Goal: Information Seeking & Learning: Learn about a topic

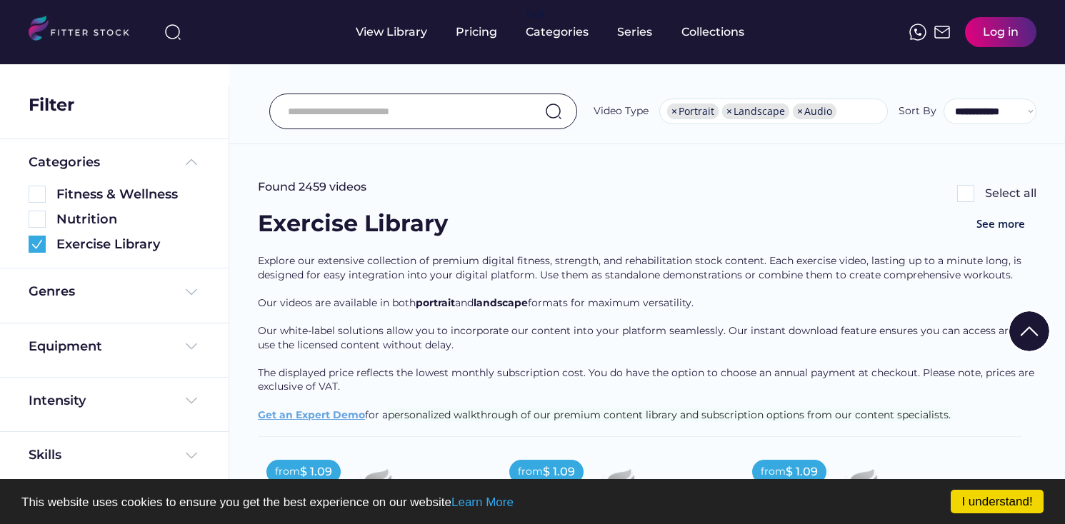
select select "**********"
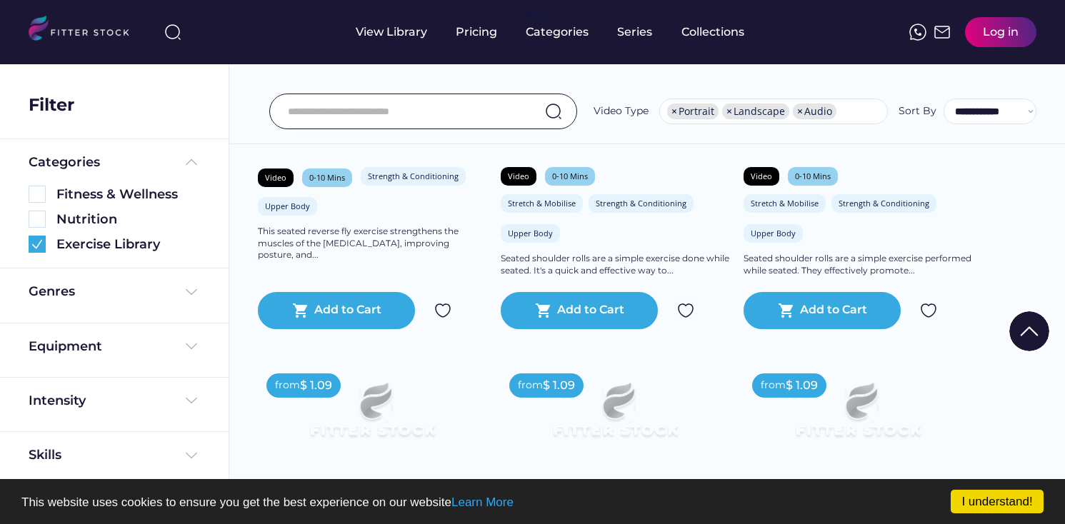
scroll to position [24, 0]
click at [470, 39] on div "Pricing" at bounding box center [476, 32] width 41 height 16
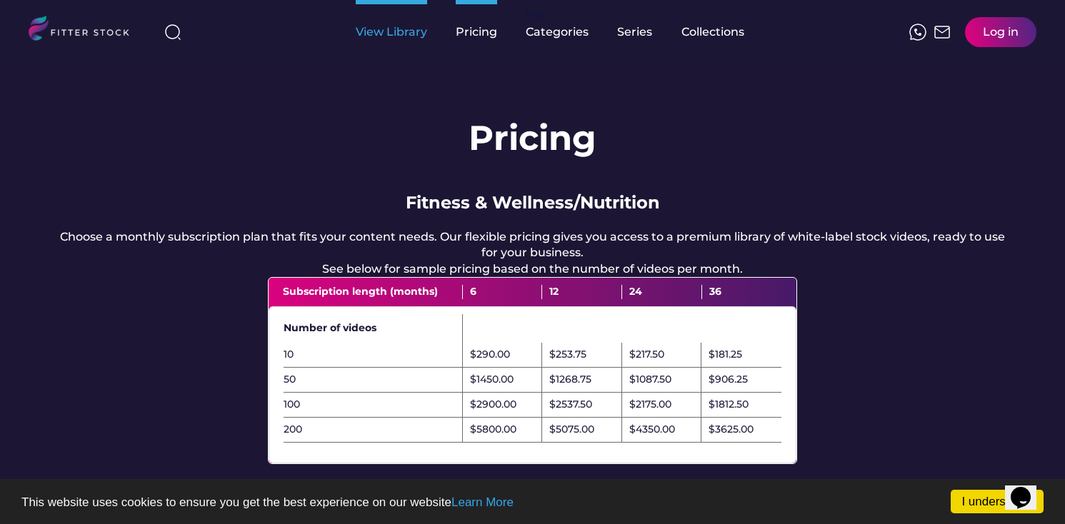
click at [371, 34] on div "View Library" at bounding box center [391, 32] width 71 height 16
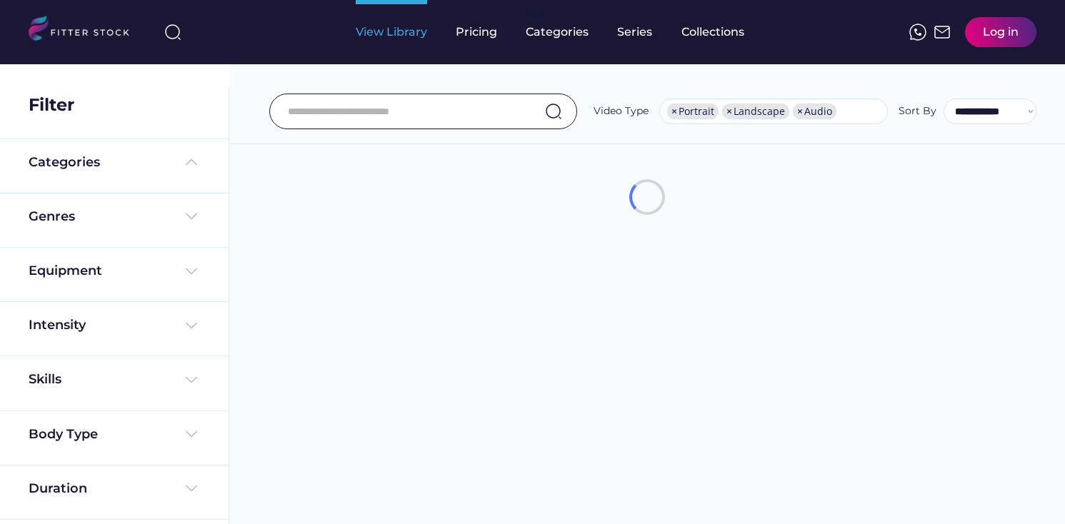
select select "**********"
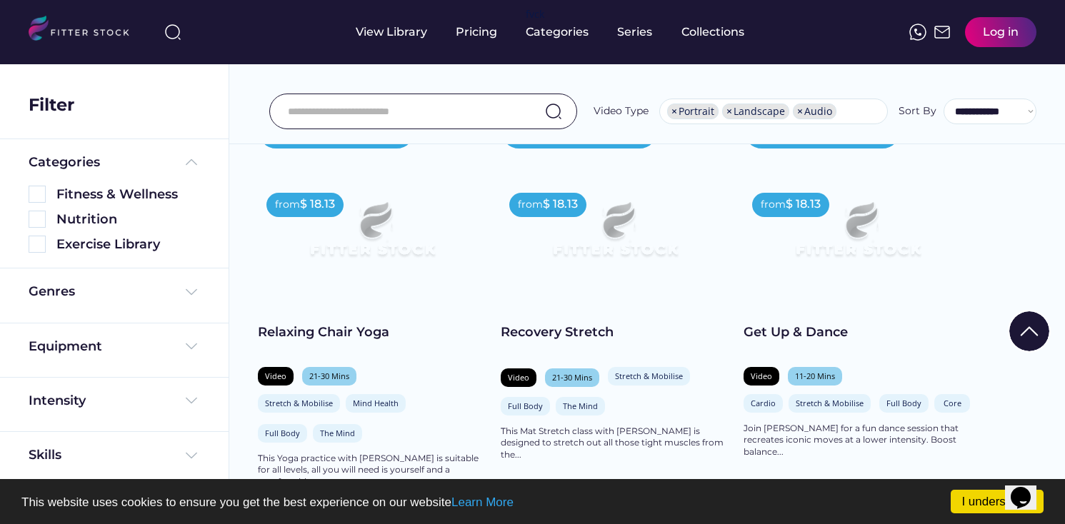
scroll to position [1358, 0]
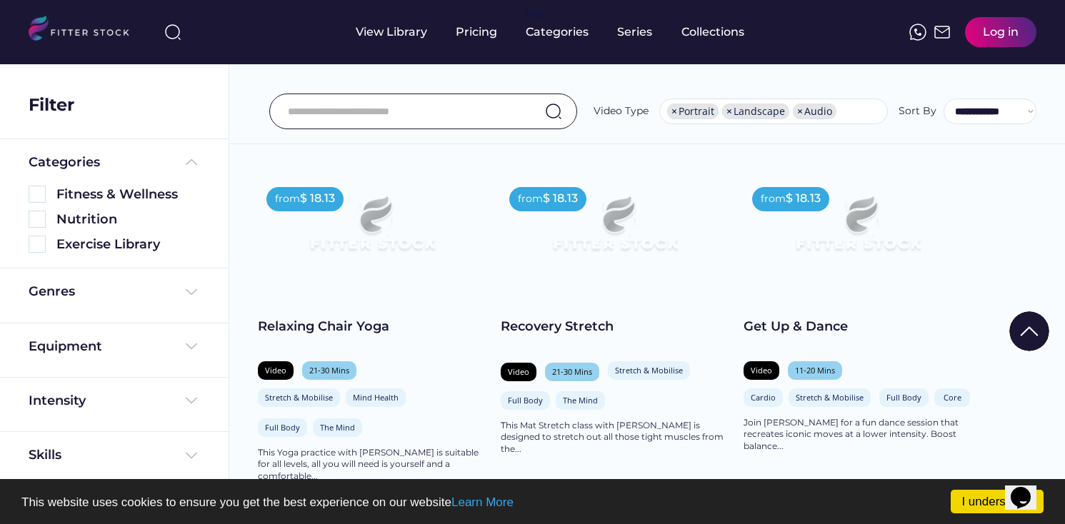
click at [455, 118] on input "input" at bounding box center [405, 111] width 235 height 30
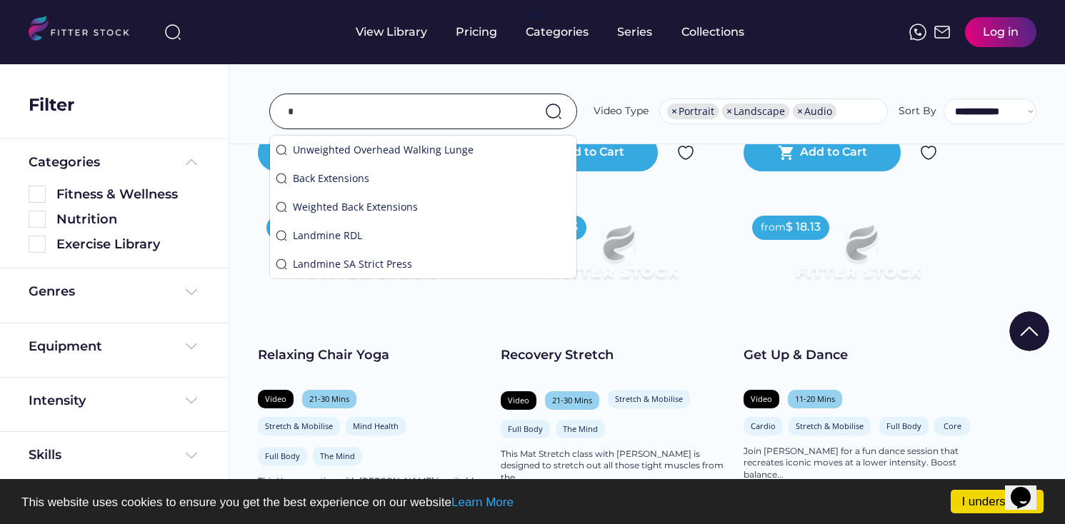
scroll to position [1387, 0]
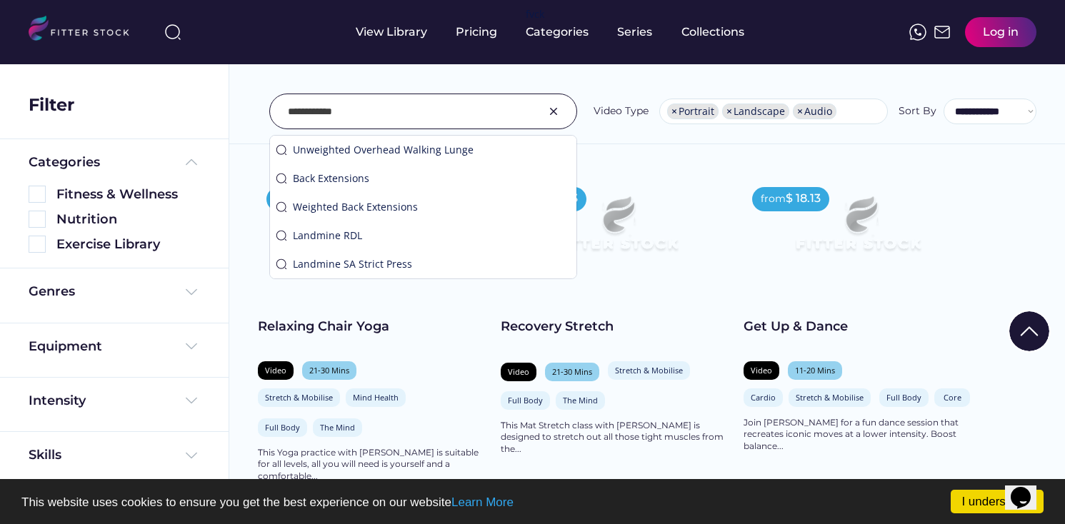
type input "**********"
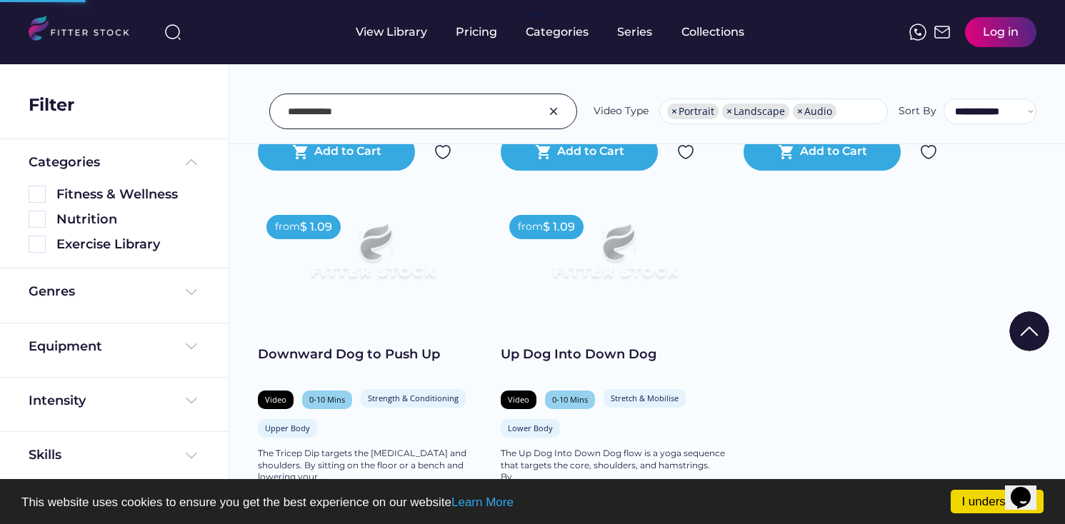
scroll to position [1361, 0]
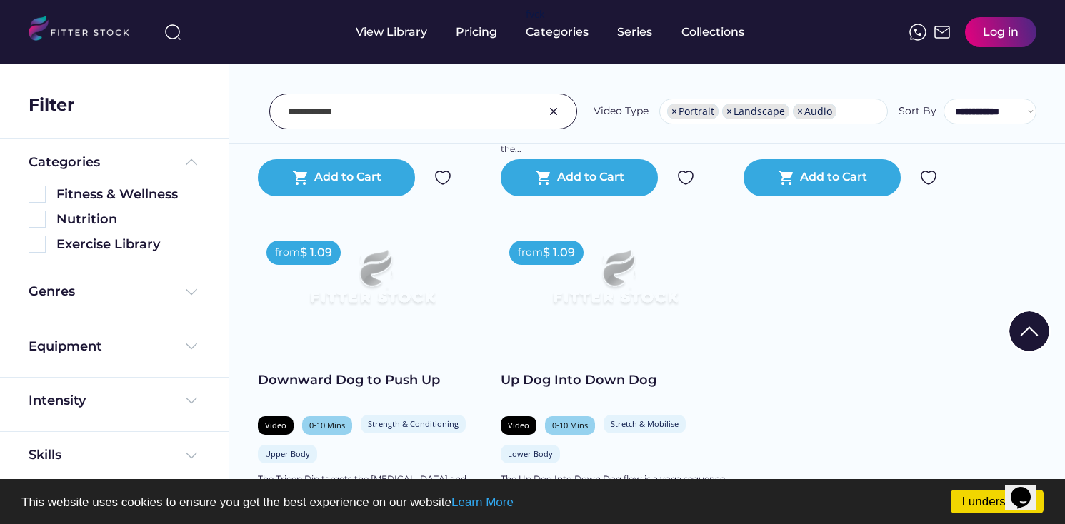
click at [551, 111] on img at bounding box center [553, 111] width 17 height 17
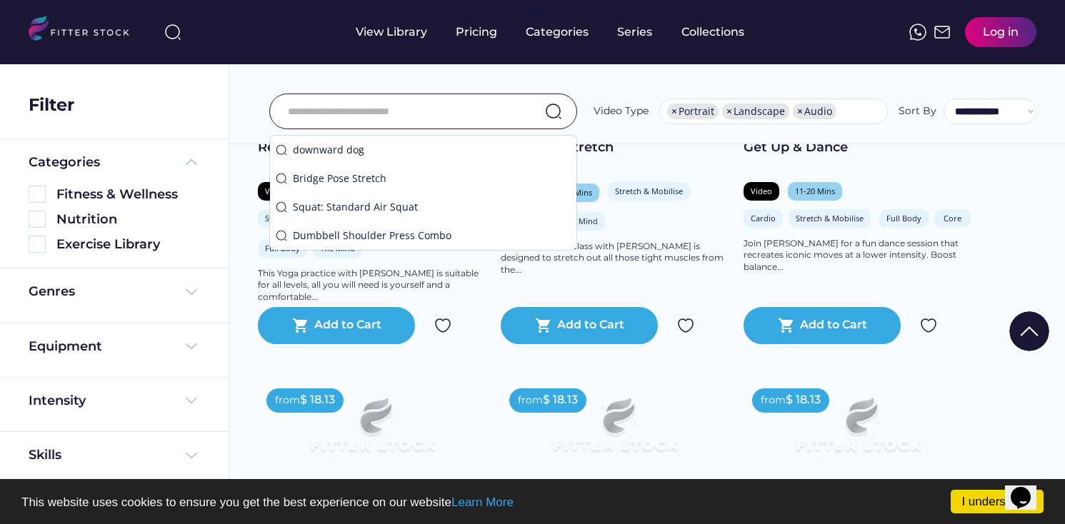
scroll to position [1542, 0]
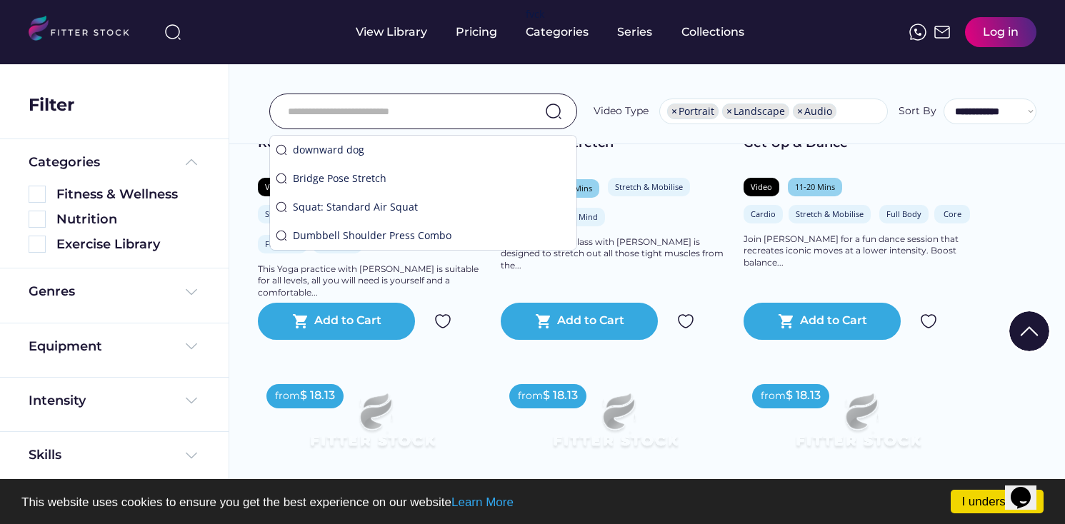
click at [187, 96] on div "Filter" at bounding box center [114, 105] width 171 height 24
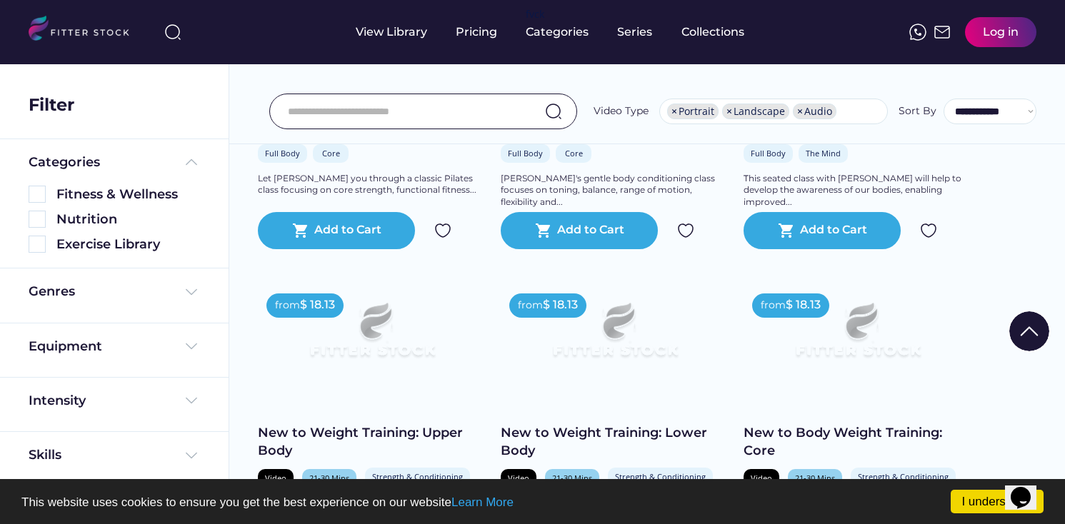
scroll to position [2020, 0]
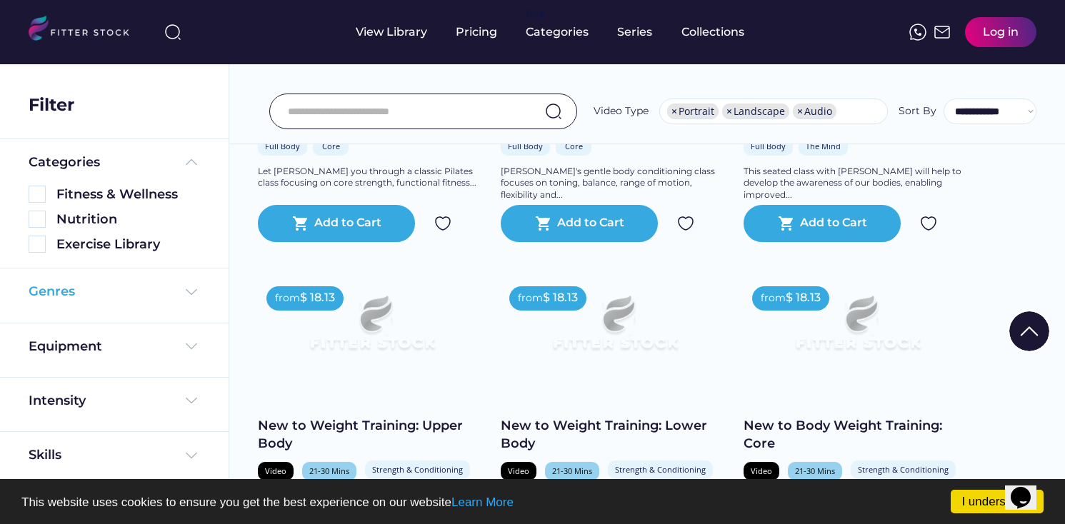
click at [76, 293] on div "Genres" at bounding box center [114, 292] width 171 height 18
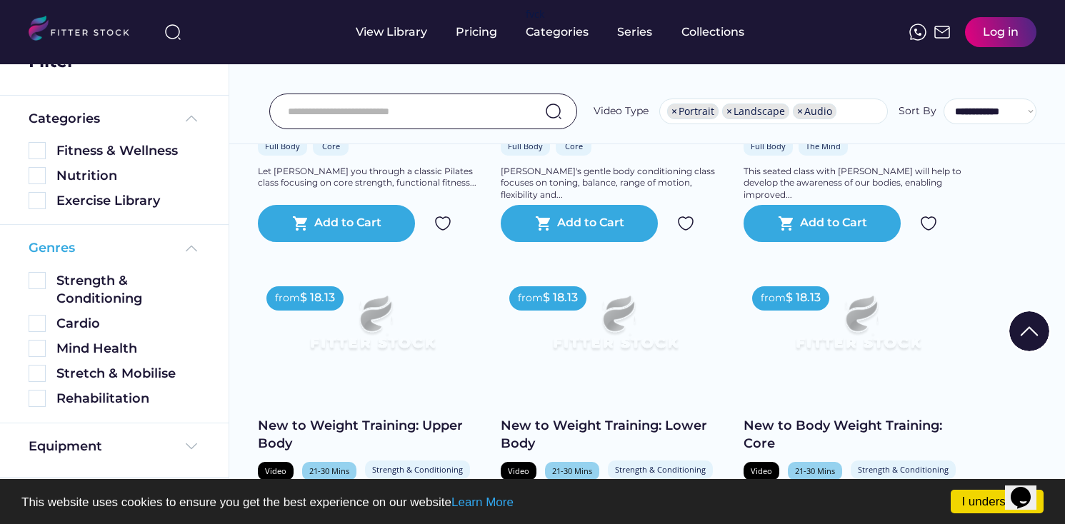
scroll to position [66, 0]
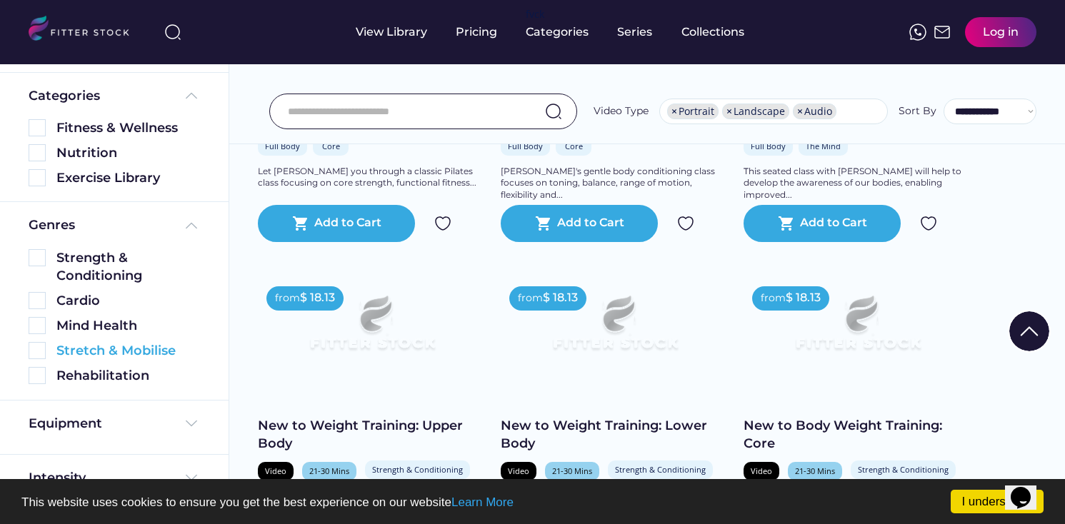
click at [36, 347] on img at bounding box center [37, 350] width 17 height 17
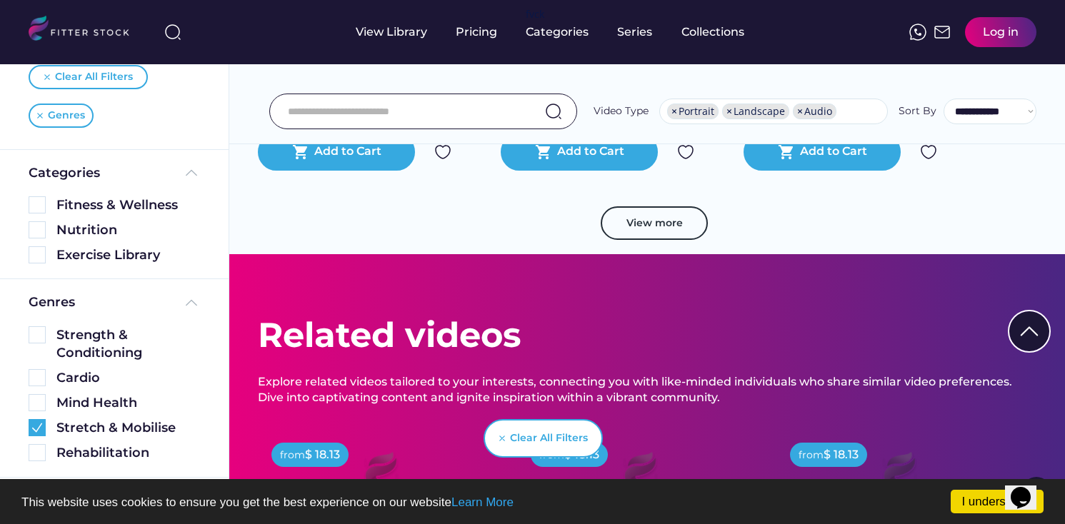
scroll to position [5780, 0]
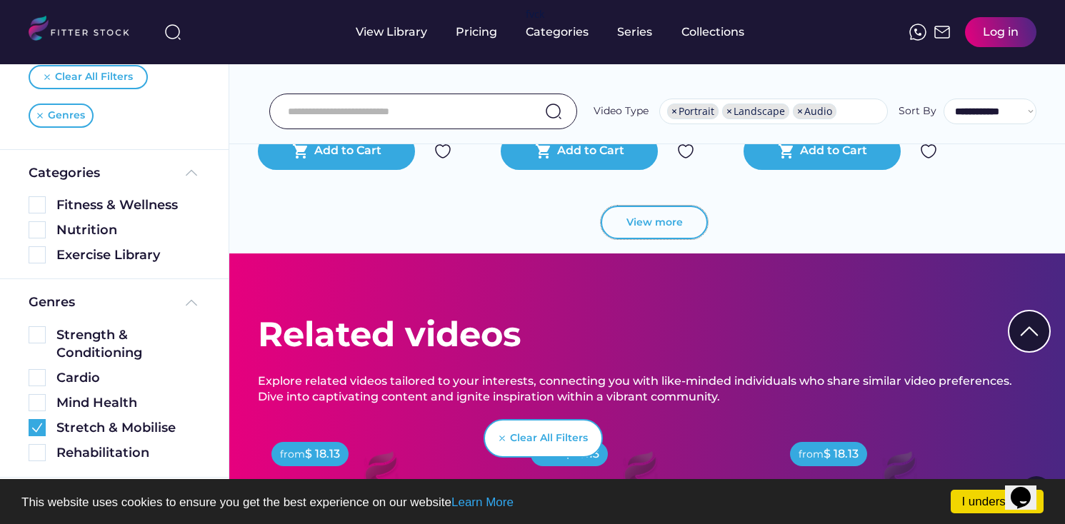
click at [638, 240] on button "View more" at bounding box center [653, 223] width 107 height 34
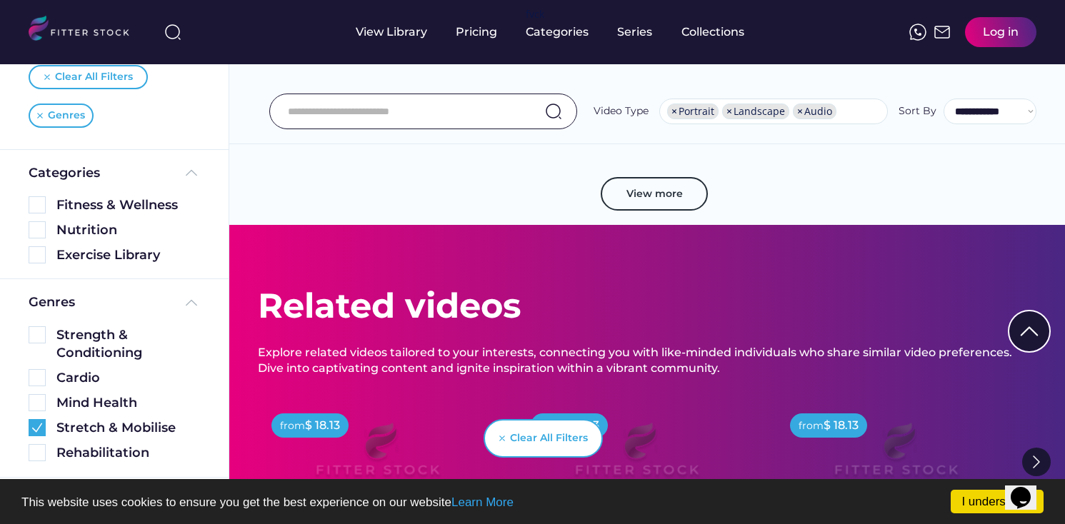
scroll to position [8440, 0]
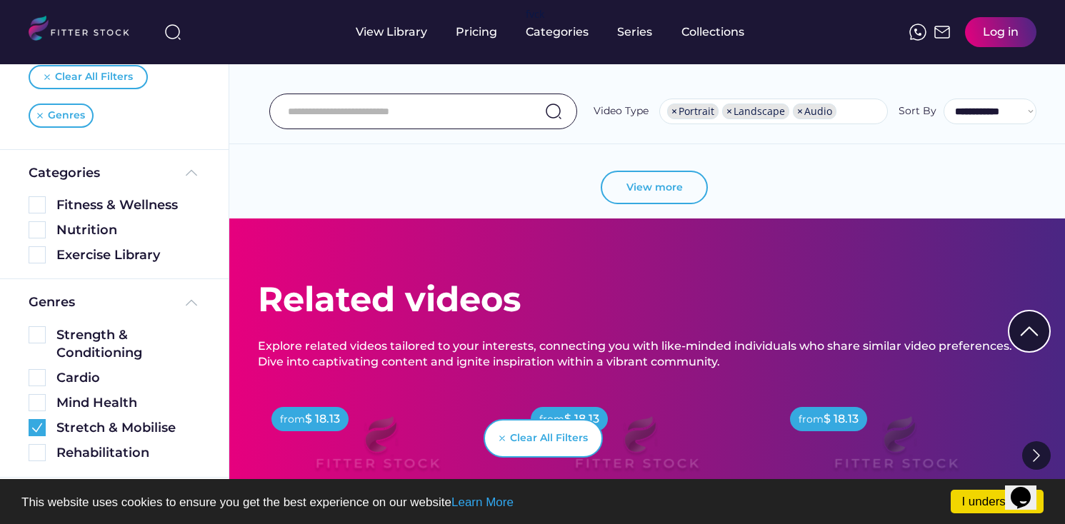
click at [648, 205] on button "View more" at bounding box center [653, 188] width 107 height 34
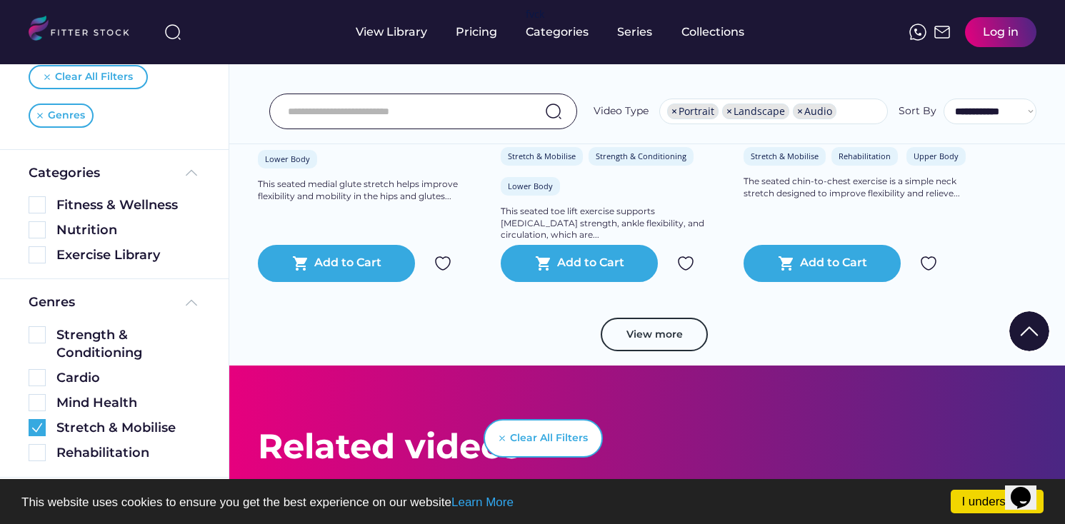
scroll to position [10983, 0]
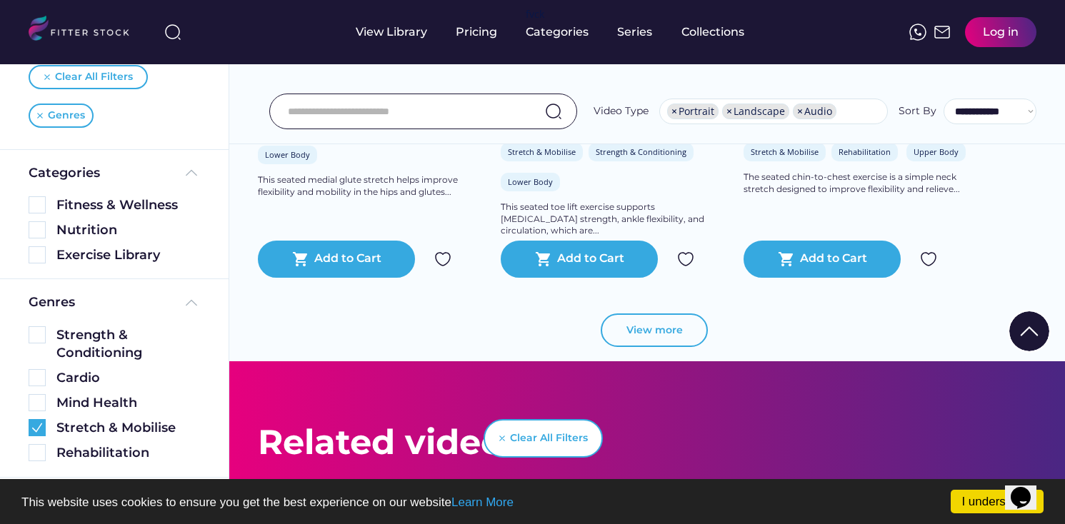
click at [665, 348] on button "View more" at bounding box center [653, 330] width 107 height 34
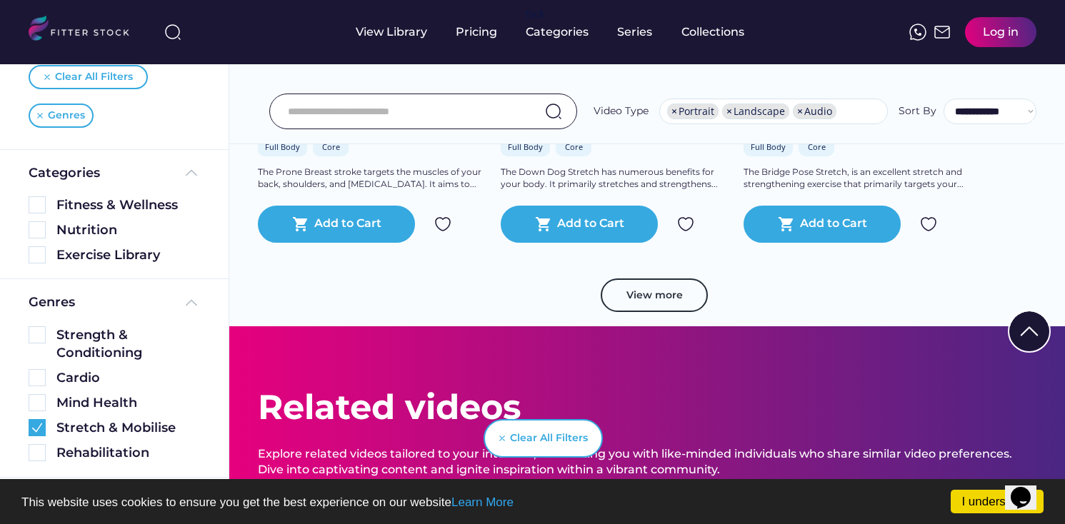
scroll to position [13699, 0]
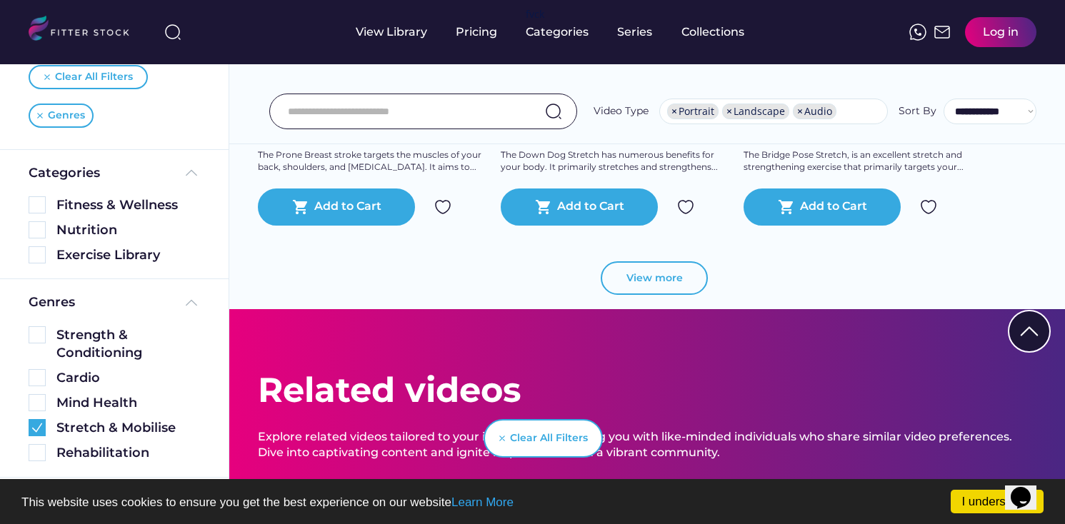
click at [686, 296] on button "View more" at bounding box center [653, 278] width 107 height 34
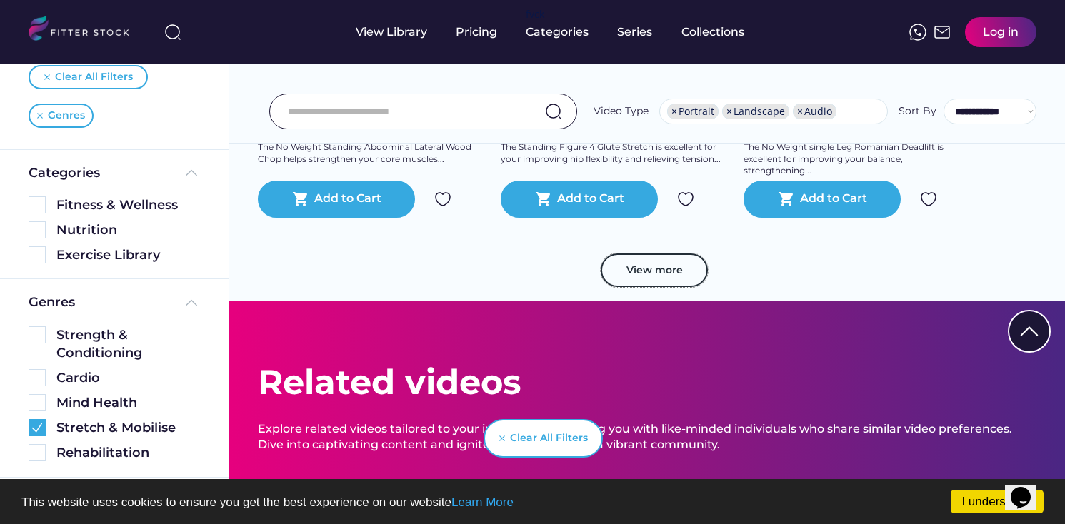
scroll to position [16376, 0]
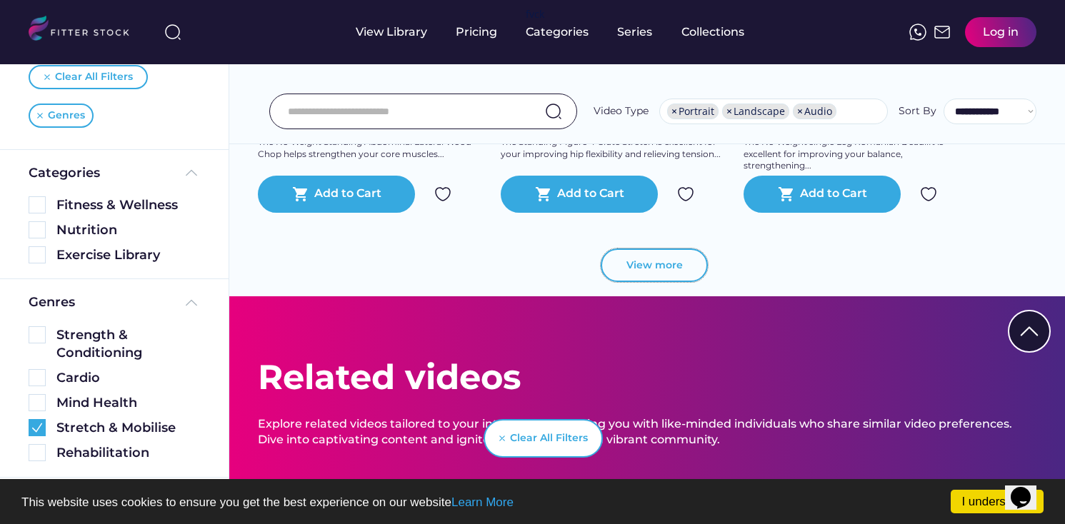
click at [652, 283] on button "View more" at bounding box center [653, 265] width 107 height 34
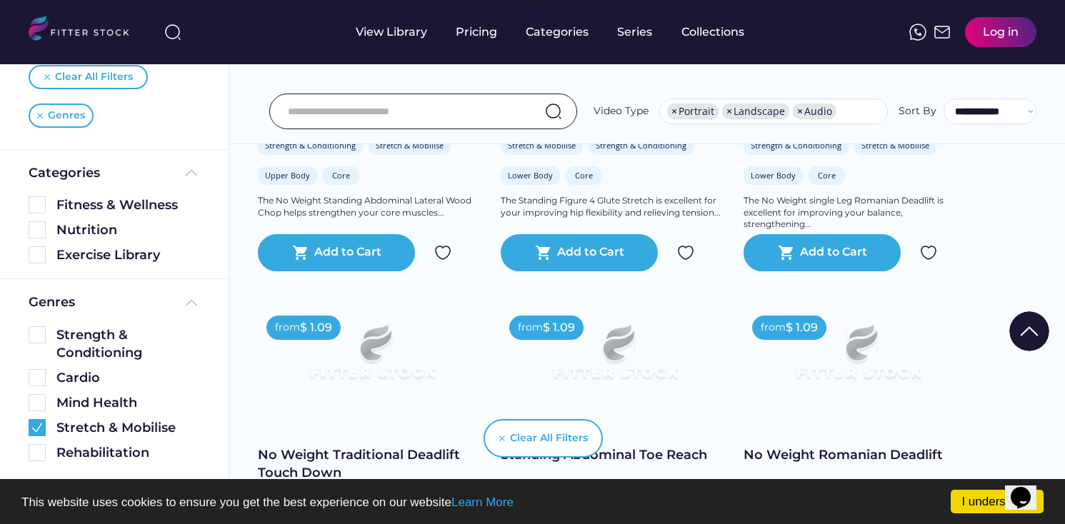
scroll to position [16233, 0]
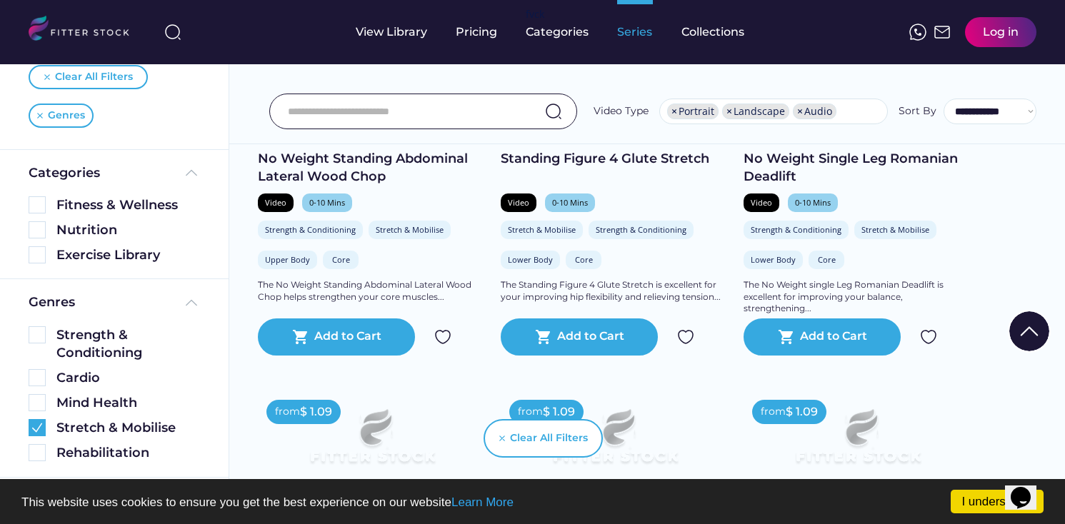
click at [632, 31] on div "Series" at bounding box center [635, 32] width 36 height 16
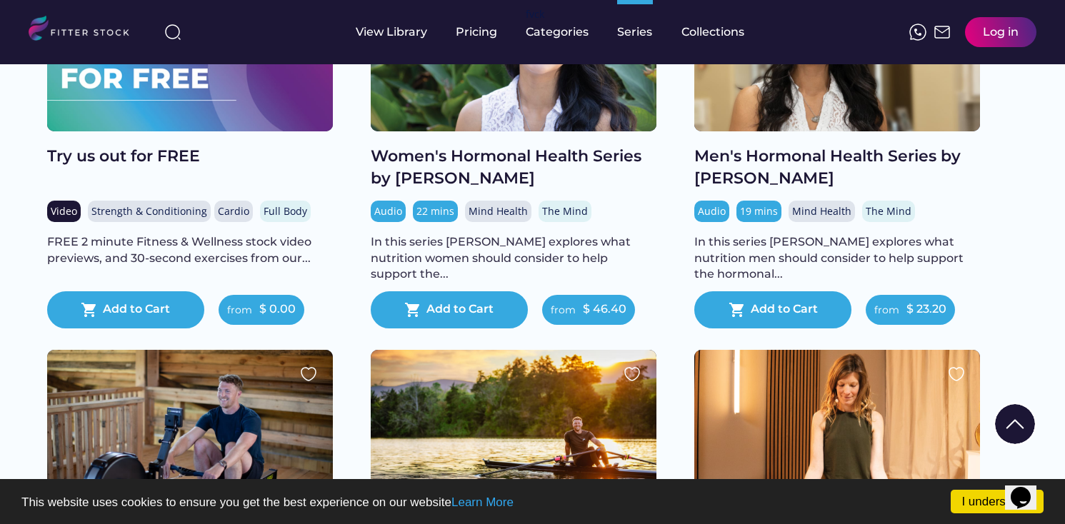
scroll to position [230, 0]
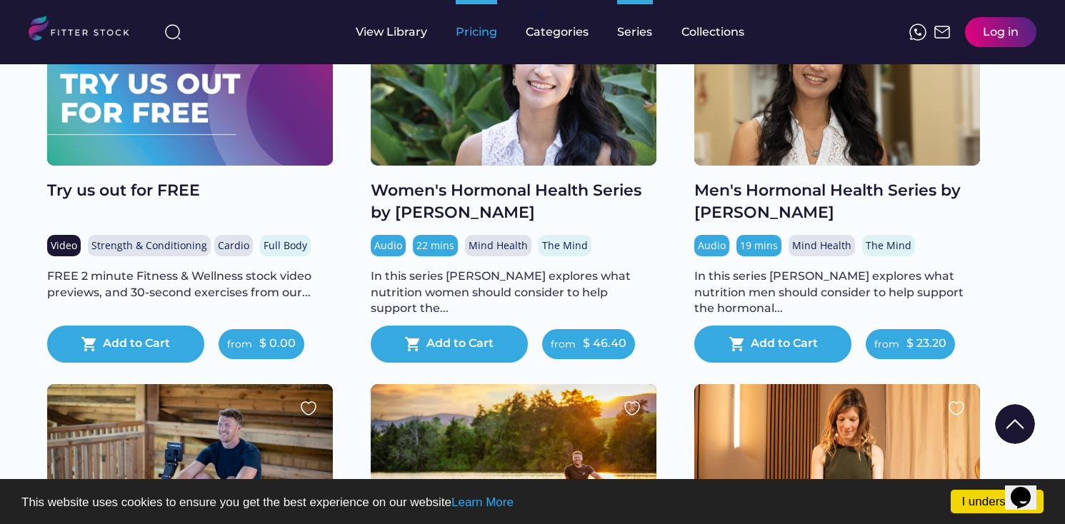
click at [467, 41] on div "Pricing" at bounding box center [476, 32] width 41 height 64
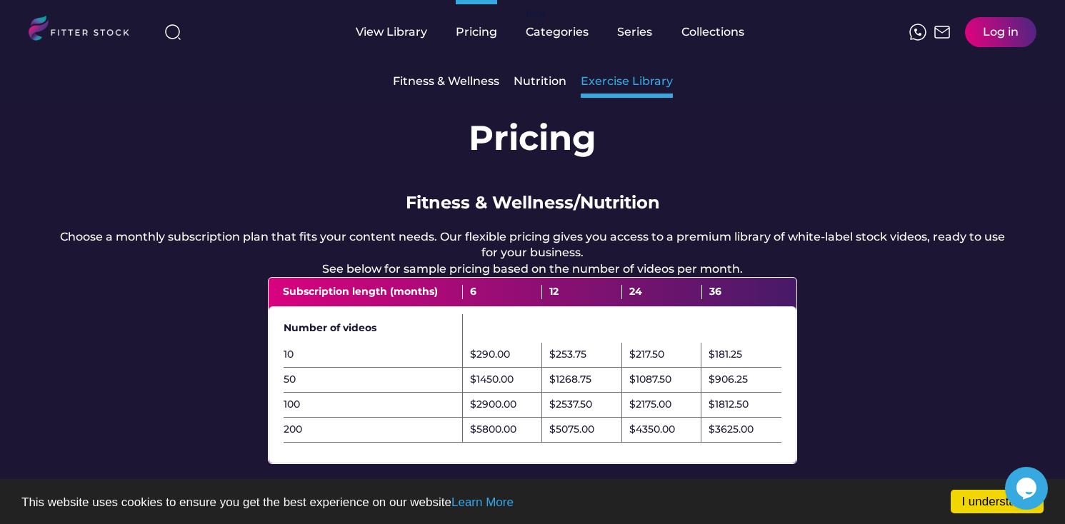
click at [613, 85] on div "Exercise Library" at bounding box center [626, 82] width 92 height 16
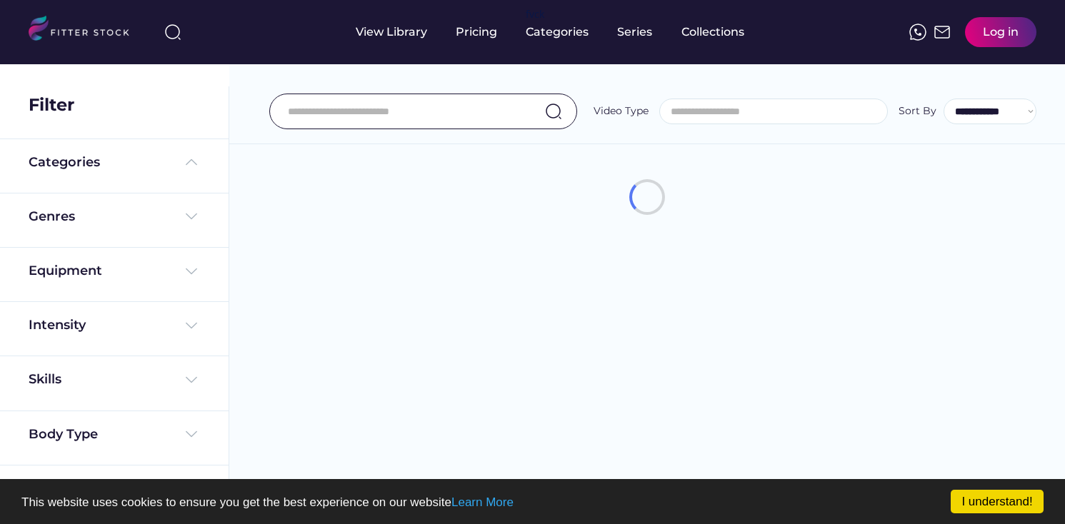
select select
select select "**********"
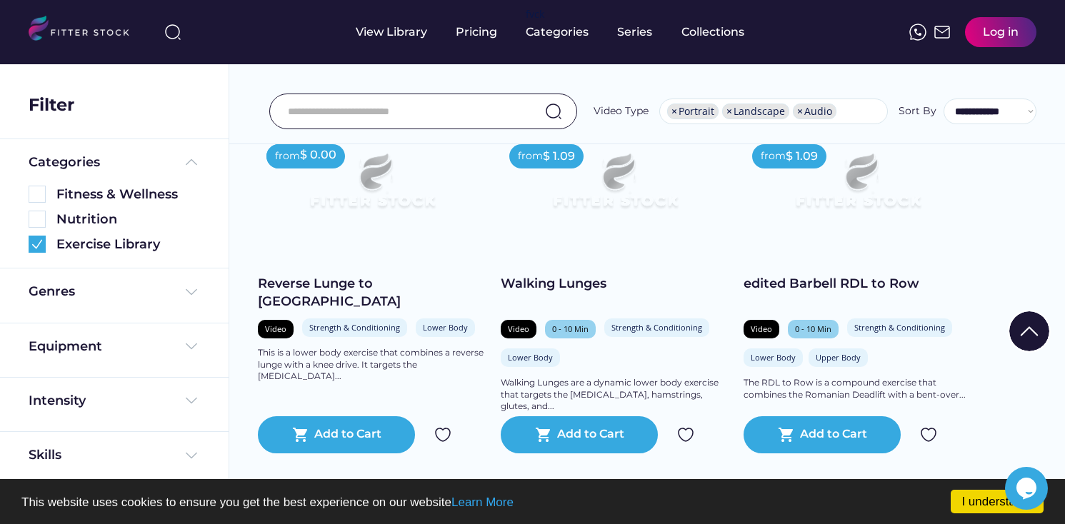
scroll to position [316, 0]
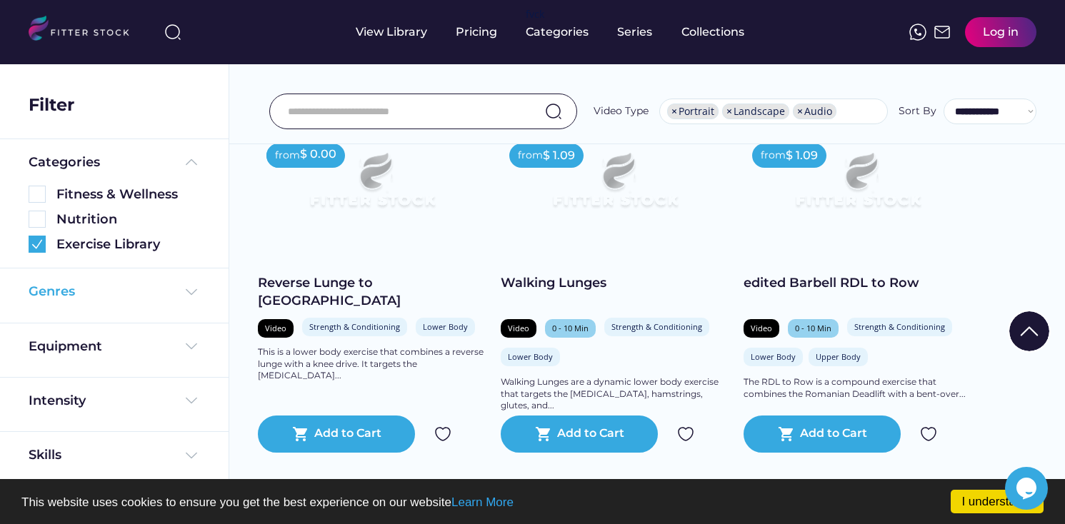
click at [188, 294] on img at bounding box center [191, 291] width 17 height 17
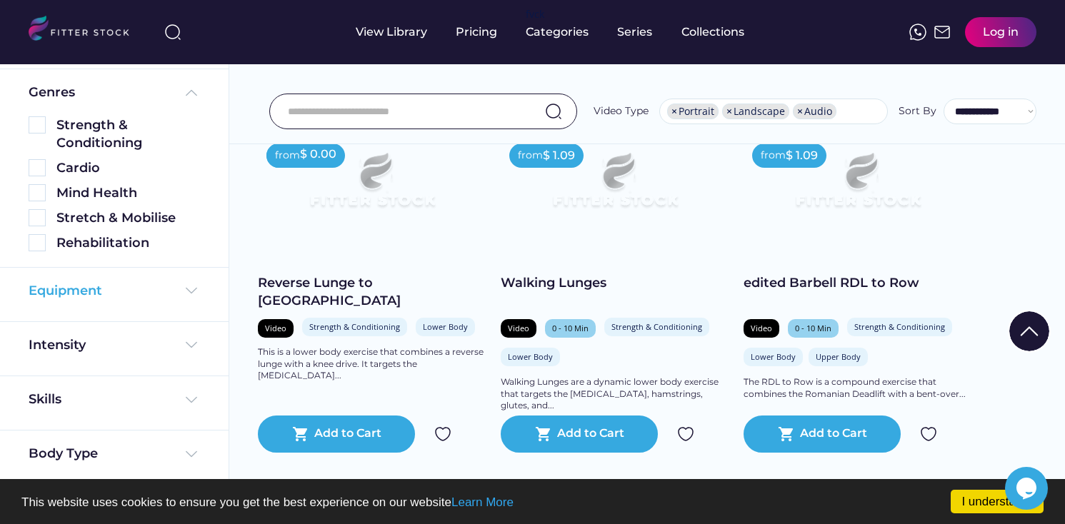
scroll to position [208, 0]
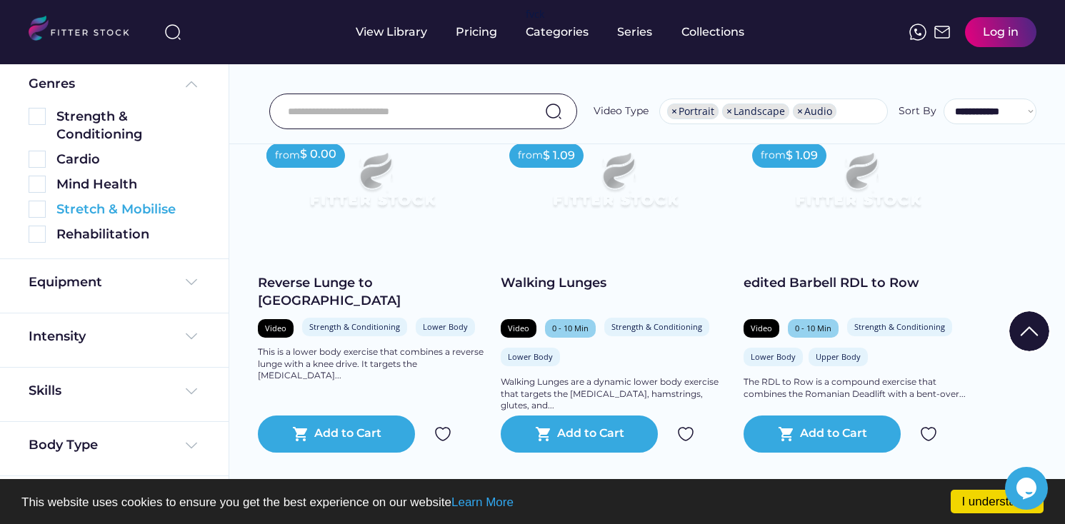
click at [39, 212] on img at bounding box center [37, 209] width 17 height 17
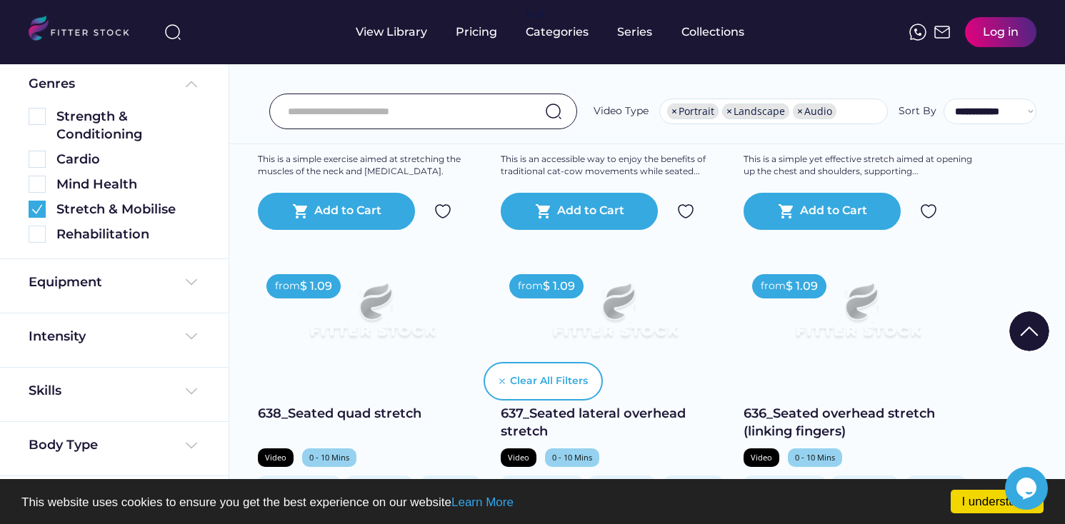
scroll to position [543, 0]
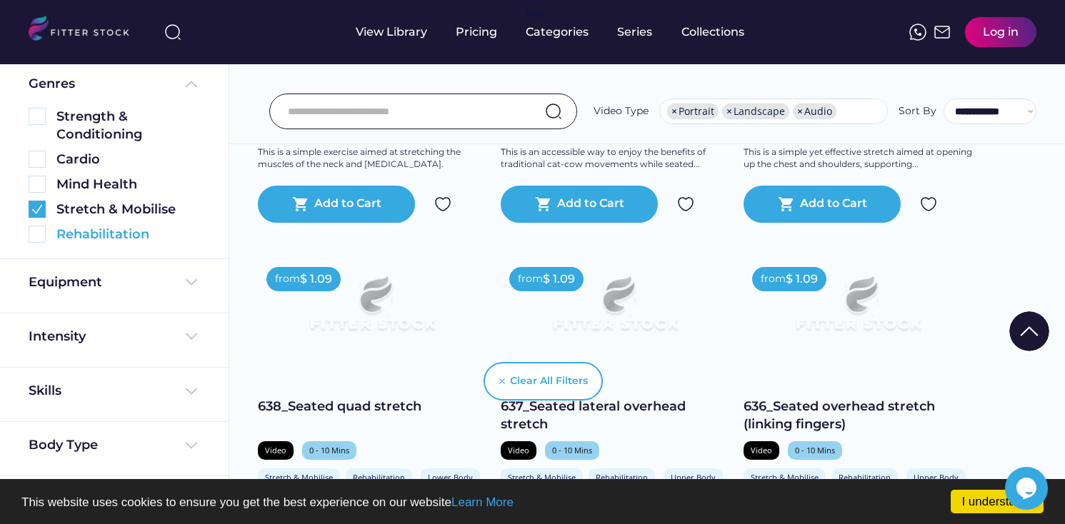
click at [41, 236] on img at bounding box center [37, 234] width 17 height 17
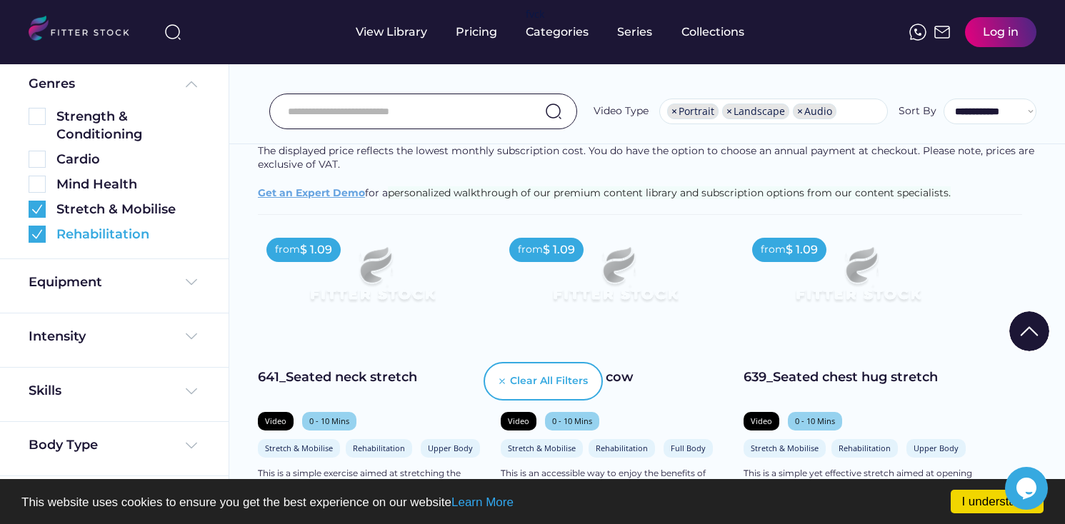
scroll to position [163, 0]
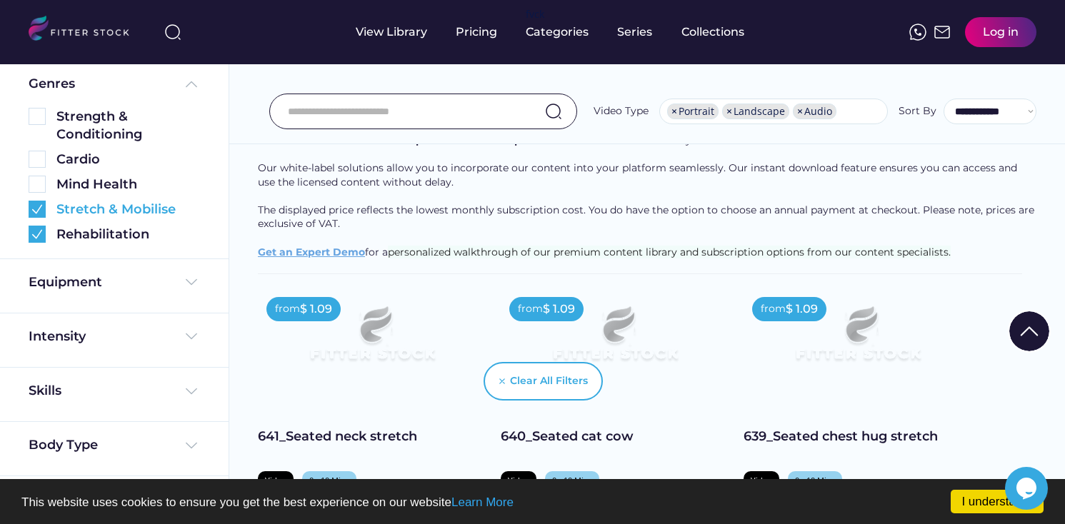
click at [33, 208] on img at bounding box center [37, 209] width 17 height 17
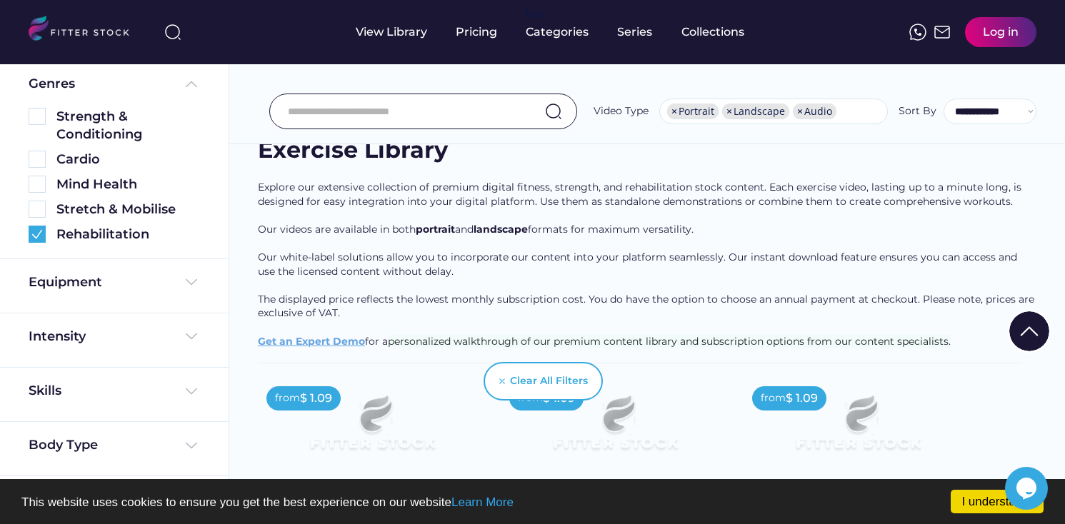
scroll to position [18, 0]
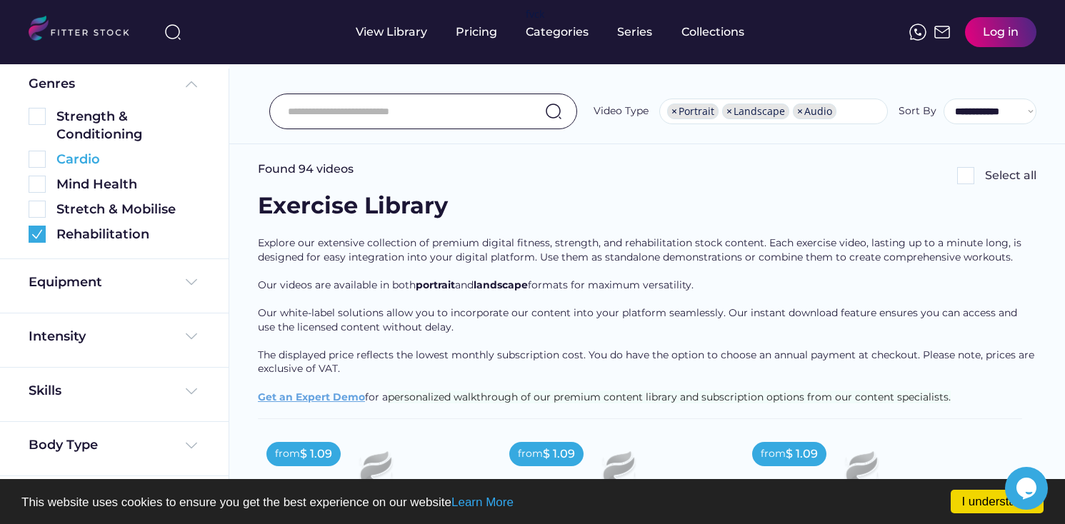
click at [39, 154] on img at bounding box center [37, 159] width 17 height 17
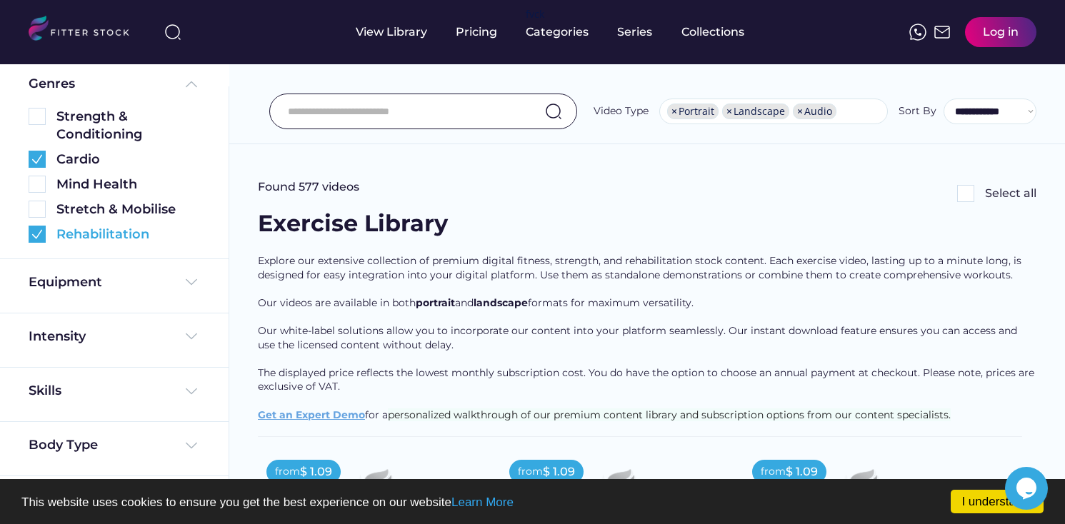
click at [39, 234] on img at bounding box center [37, 234] width 17 height 17
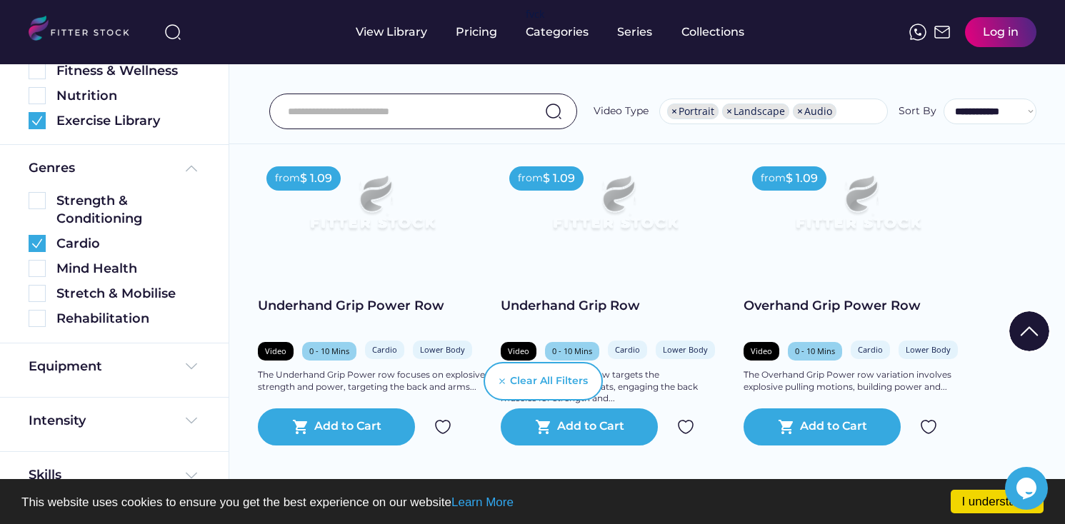
scroll to position [192, 0]
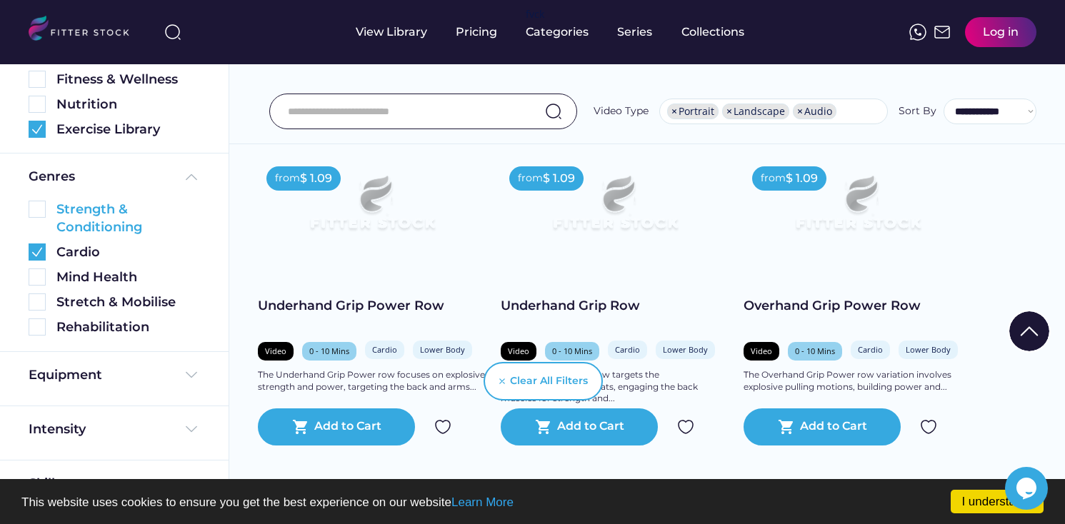
click at [37, 207] on img at bounding box center [37, 209] width 17 height 17
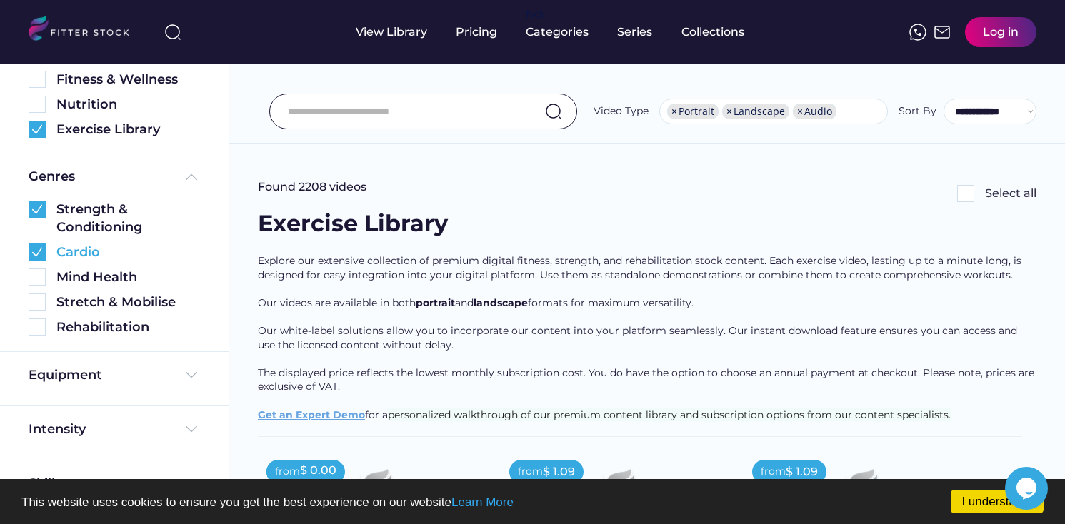
click at [37, 259] on img at bounding box center [37, 251] width 17 height 17
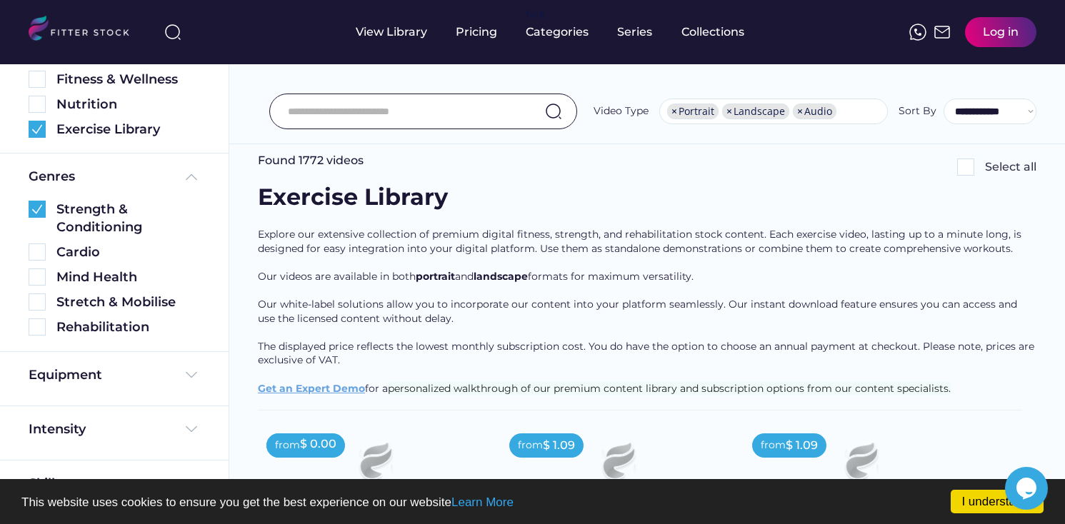
scroll to position [31, 0]
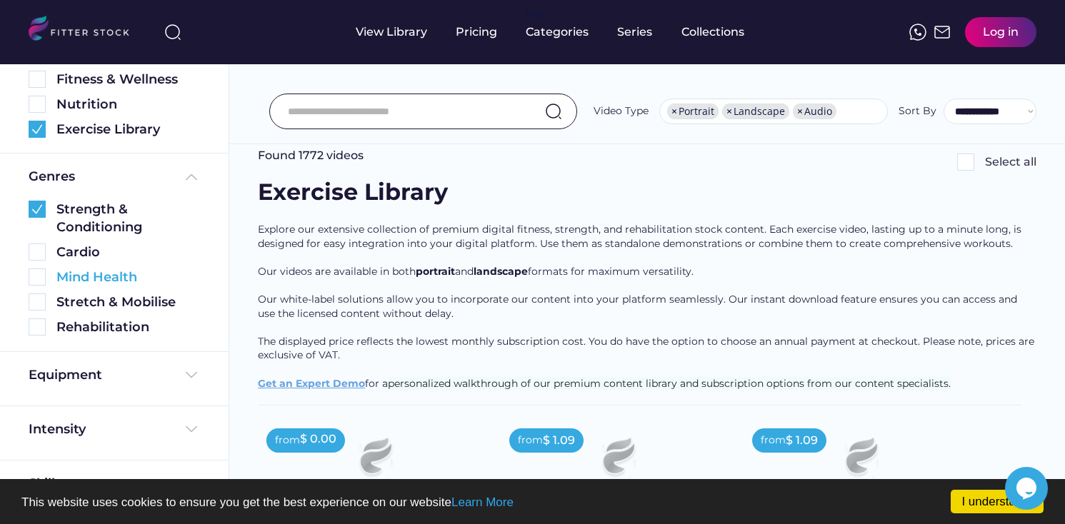
click at [37, 275] on img at bounding box center [37, 276] width 17 height 17
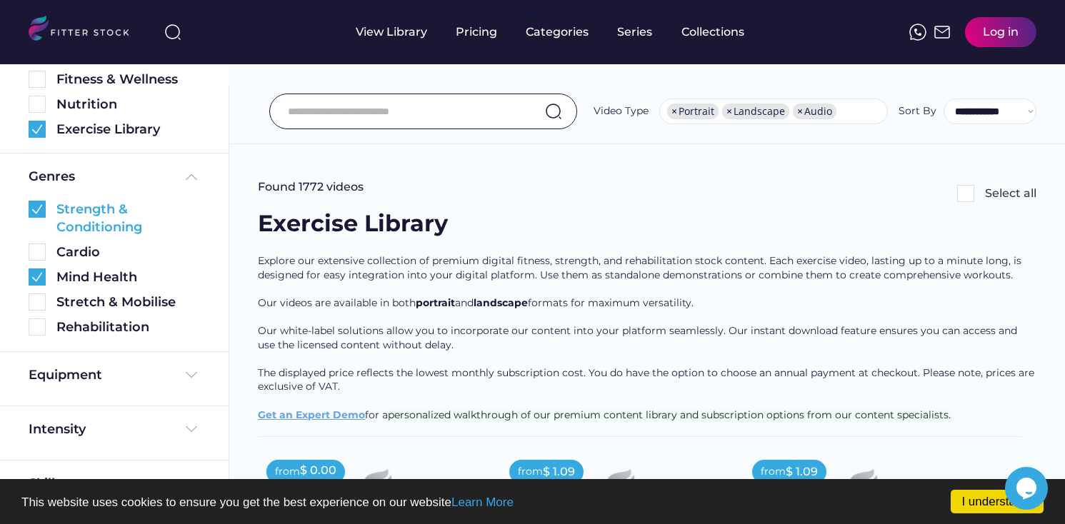
click at [34, 207] on img at bounding box center [37, 209] width 17 height 17
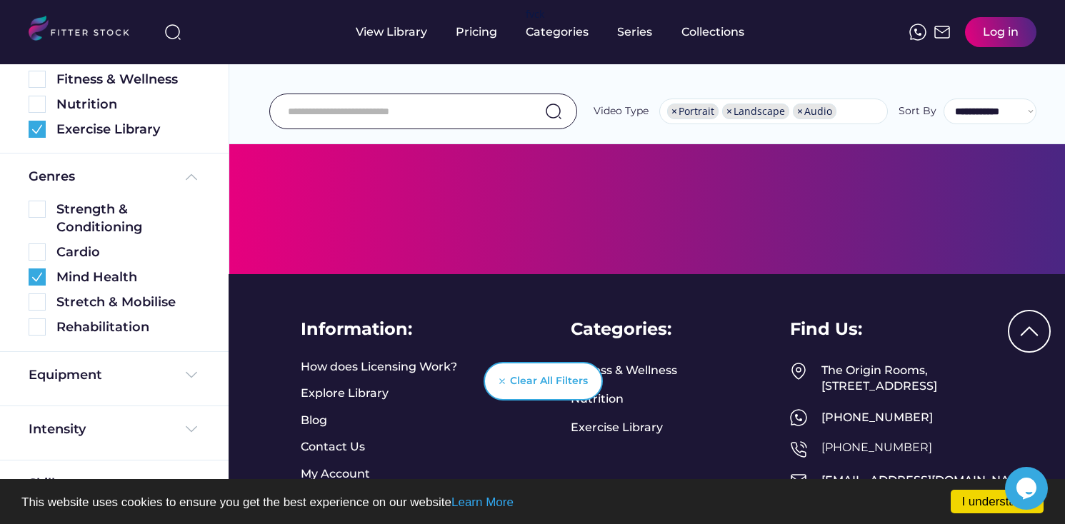
scroll to position [441, 0]
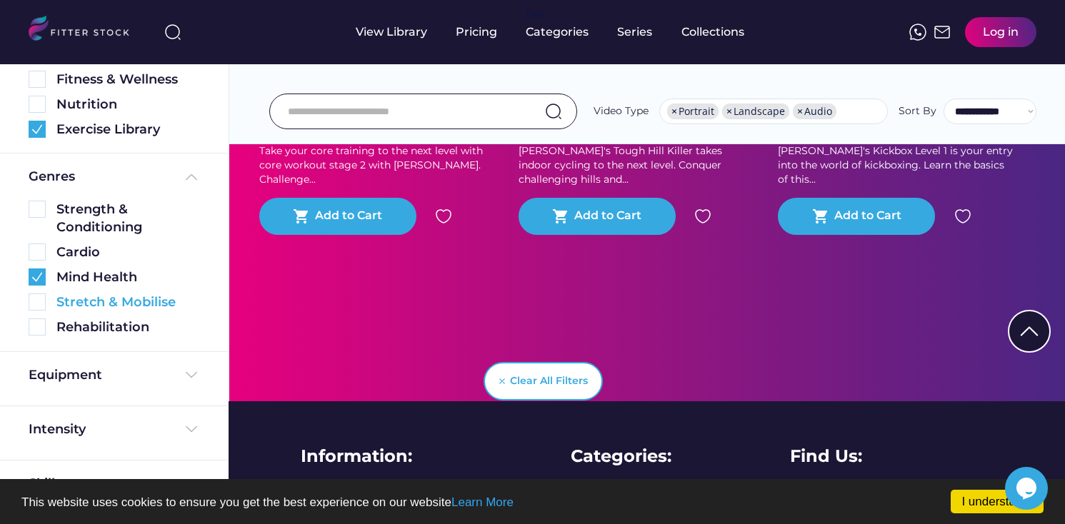
click at [38, 301] on img at bounding box center [37, 301] width 17 height 17
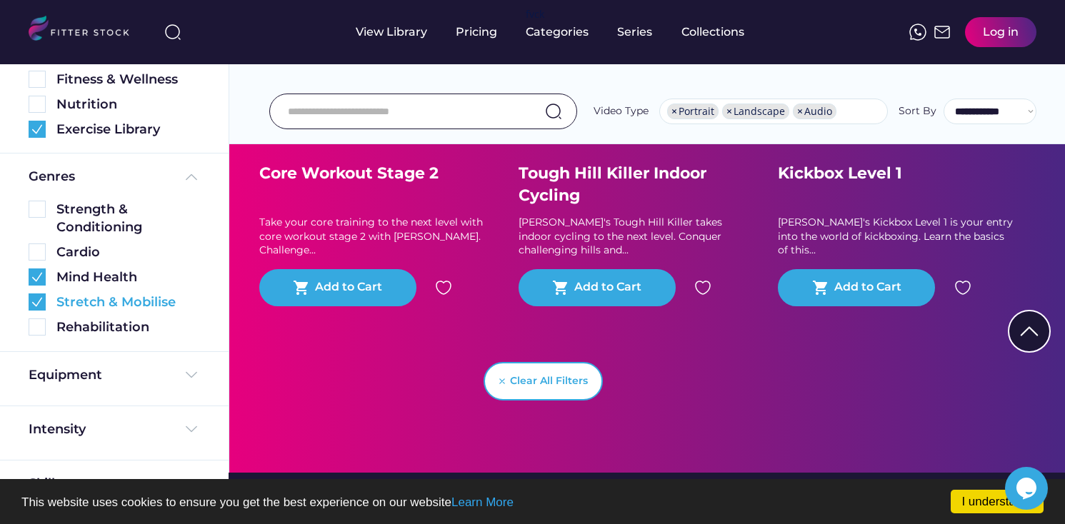
scroll to position [60, 0]
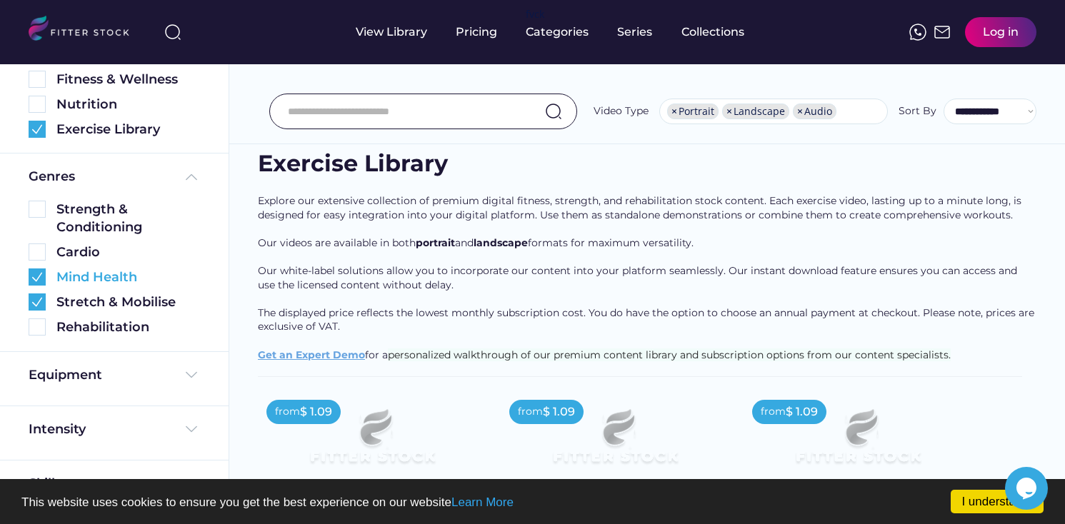
click at [36, 277] on img at bounding box center [37, 276] width 17 height 17
click at [326, 121] on input "input" at bounding box center [405, 111] width 235 height 30
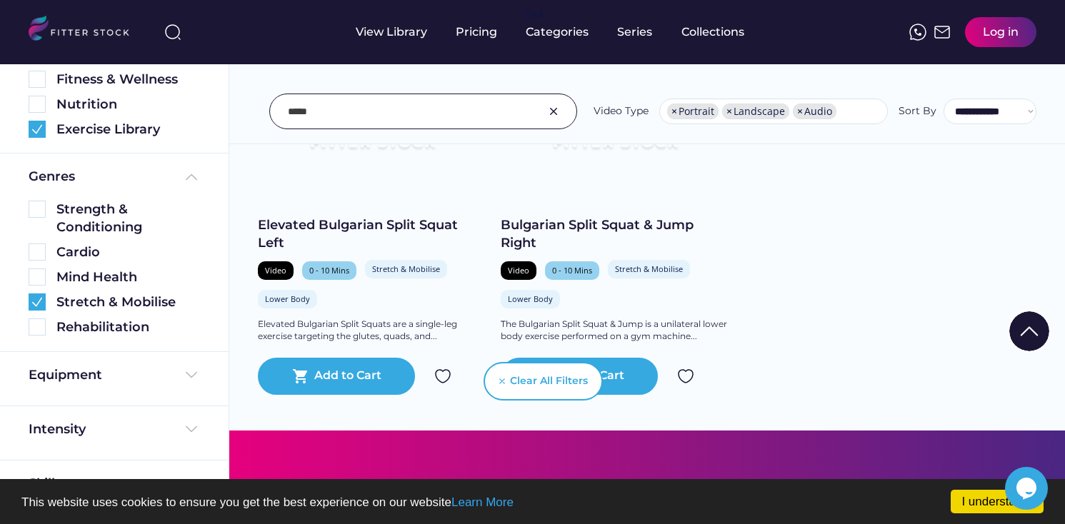
scroll to position [1436, 0]
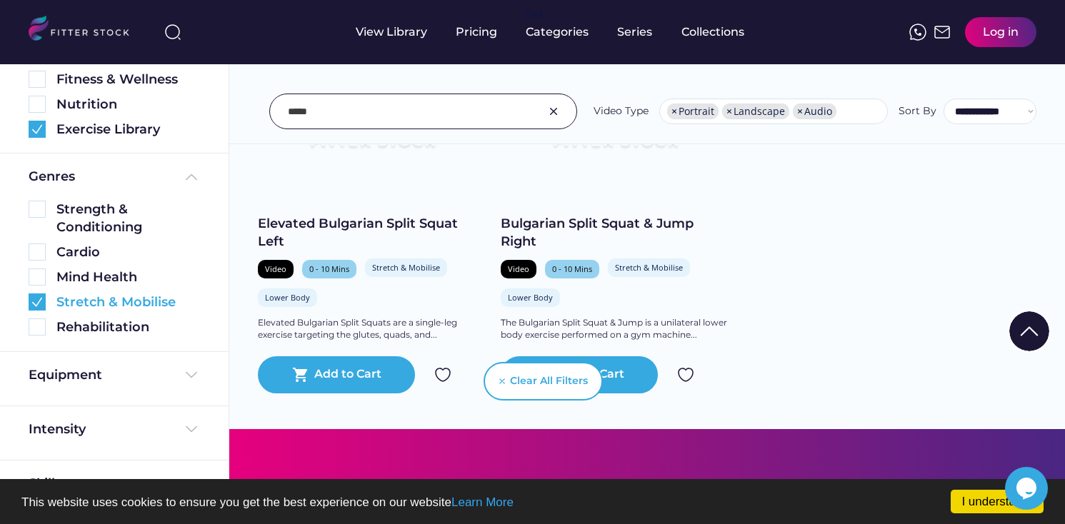
click at [35, 299] on img at bounding box center [37, 301] width 17 height 17
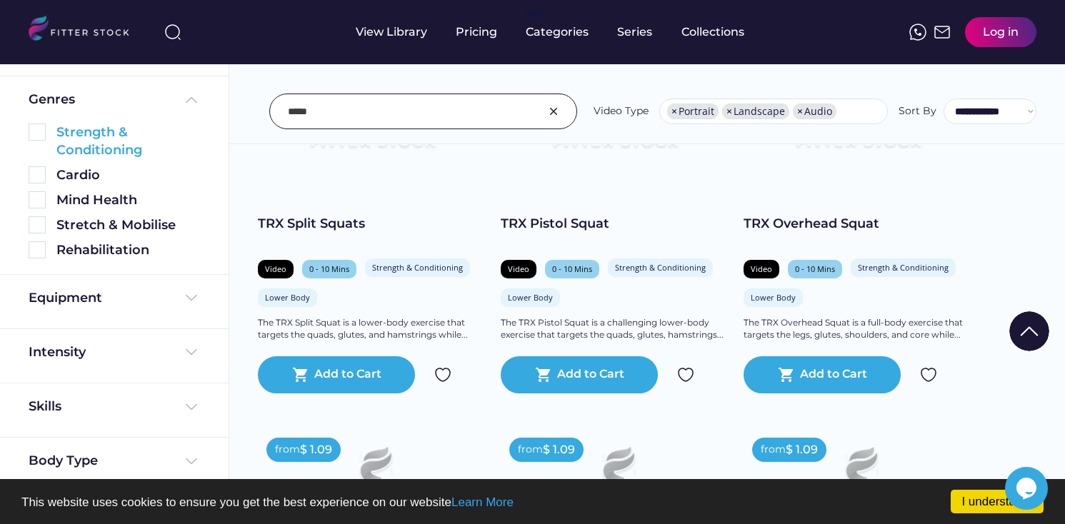
click at [40, 129] on img at bounding box center [37, 132] width 17 height 17
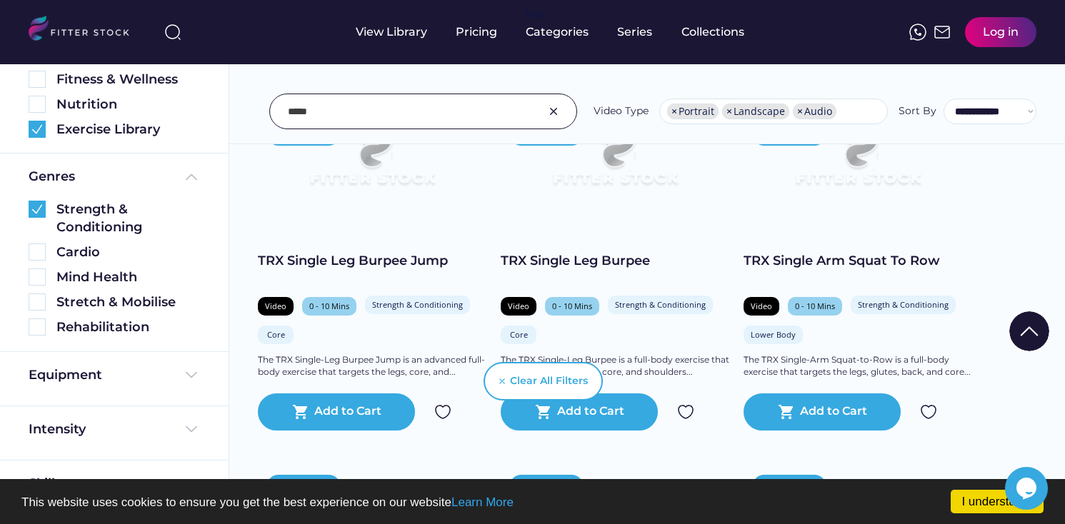
scroll to position [1657, 0]
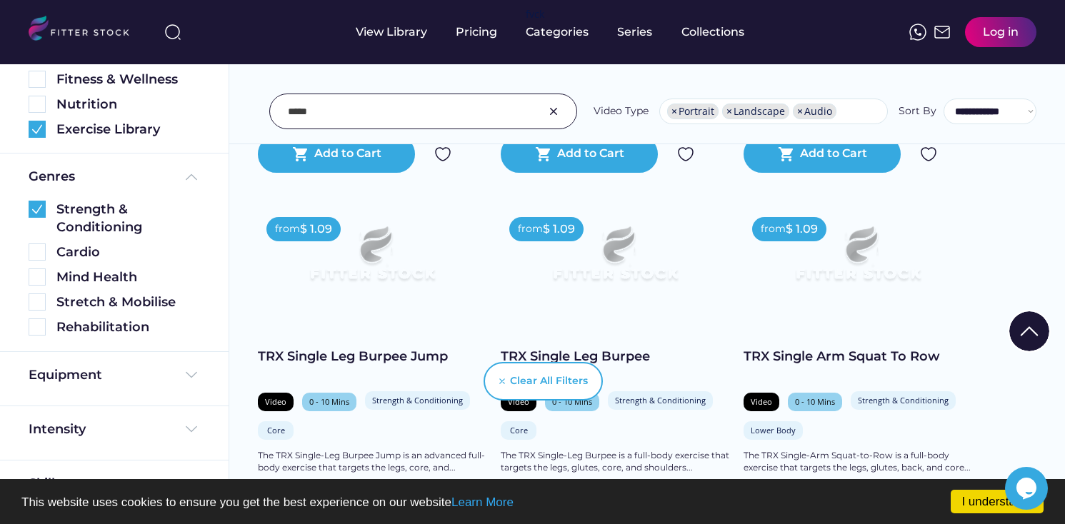
click at [289, 114] on input "input" at bounding box center [405, 111] width 235 height 30
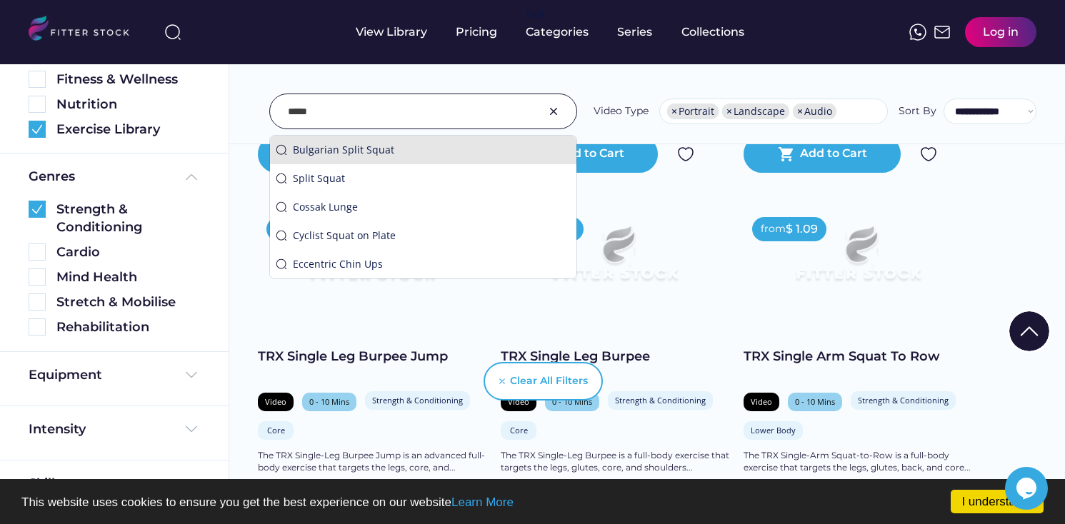
click at [280, 150] on img at bounding box center [281, 149] width 11 height 11
type input "**********"
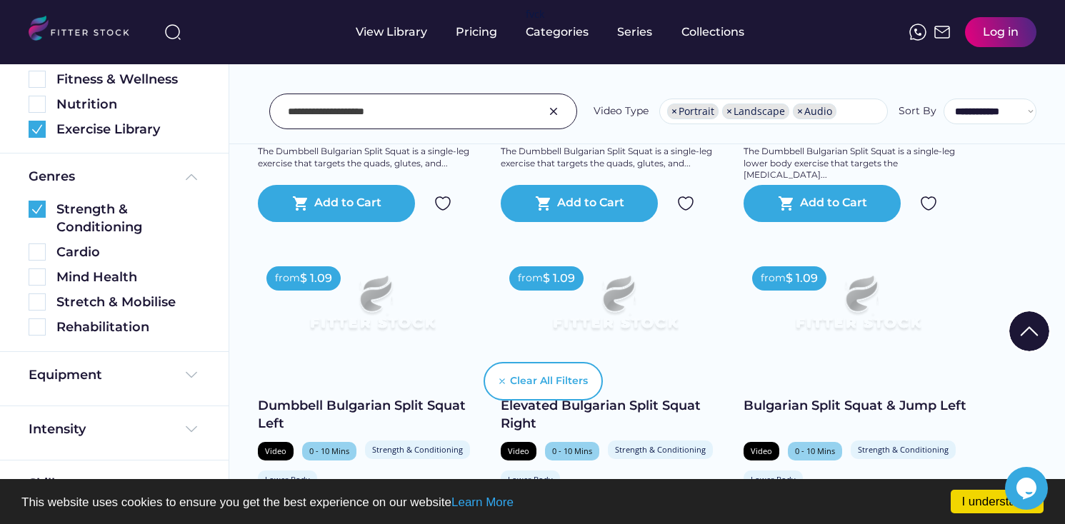
scroll to position [1956, 0]
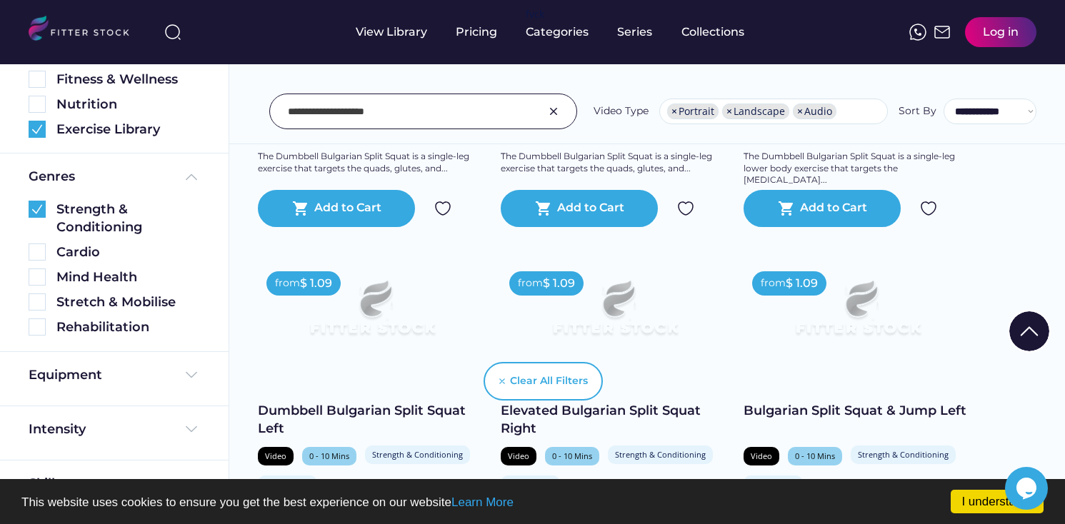
click at [389, 328] on img at bounding box center [372, 314] width 183 height 103
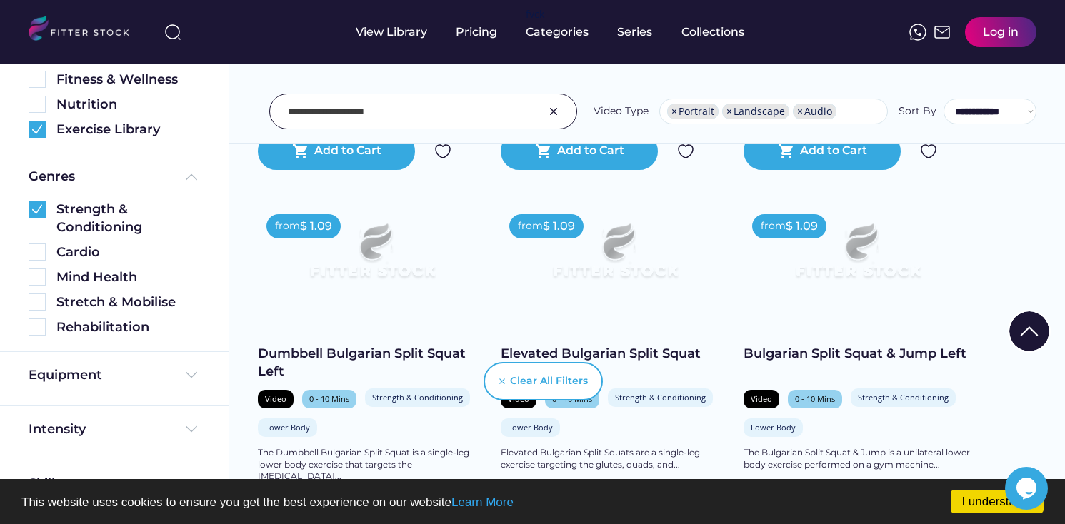
scroll to position [2035, 0]
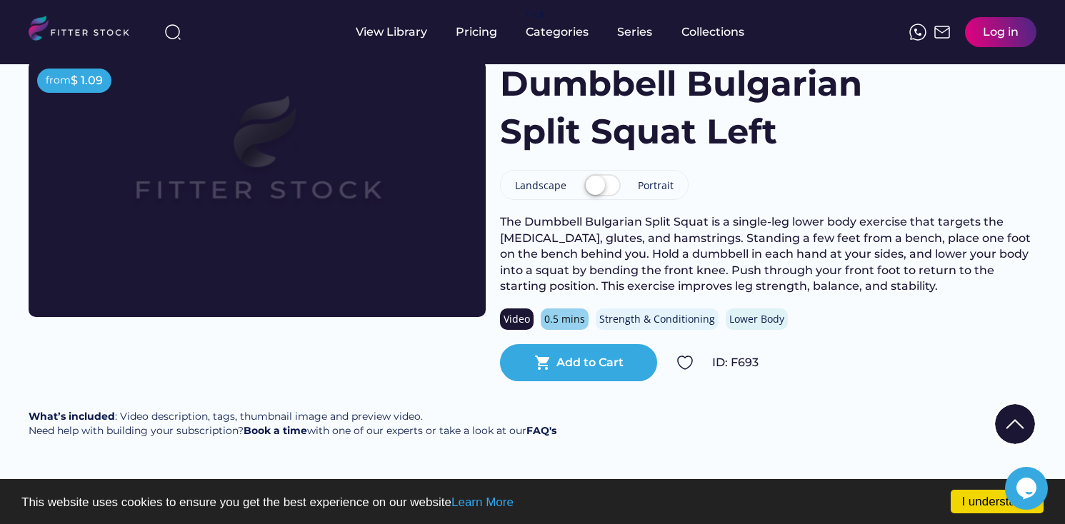
scroll to position [74, 0]
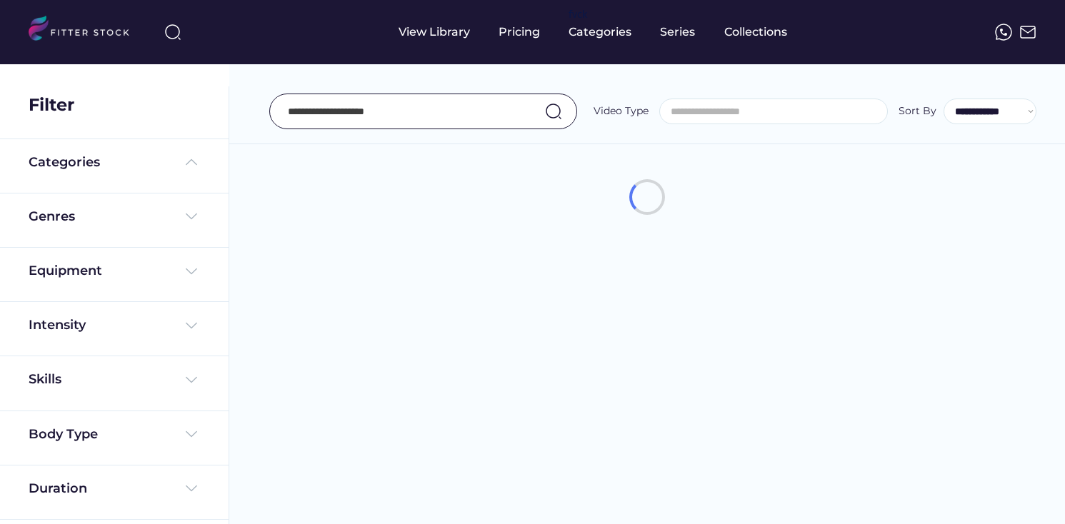
select select "**********"
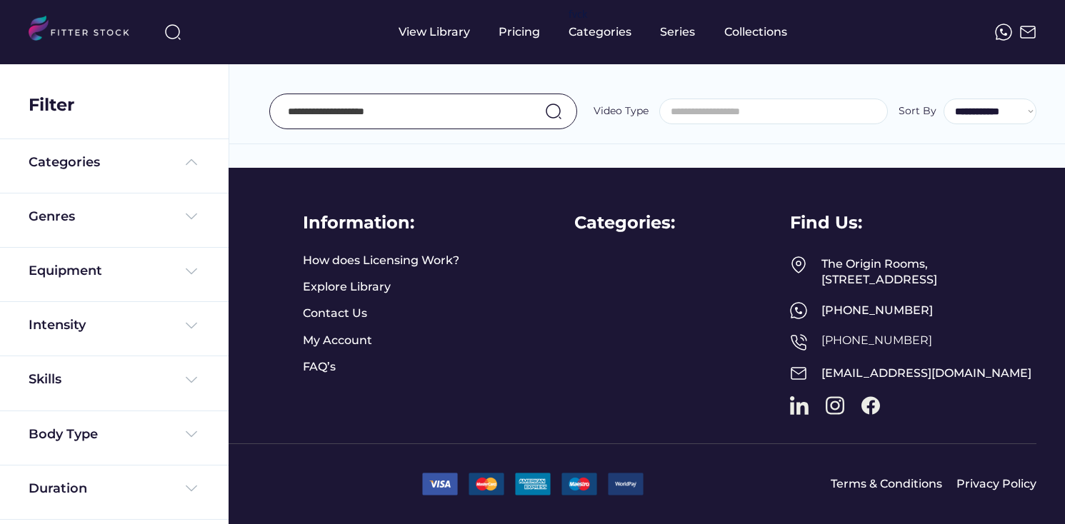
select select "**********"
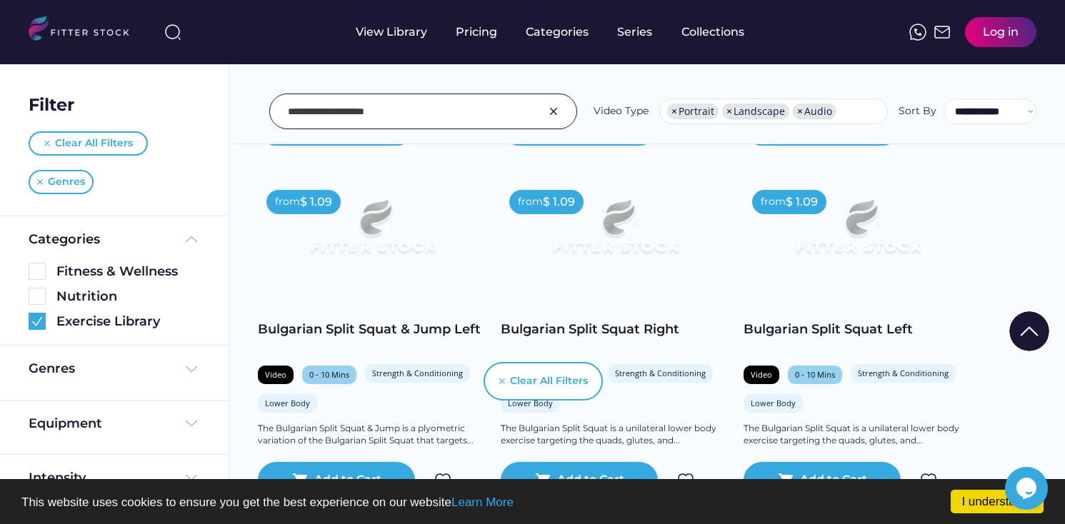
scroll to position [633, 0]
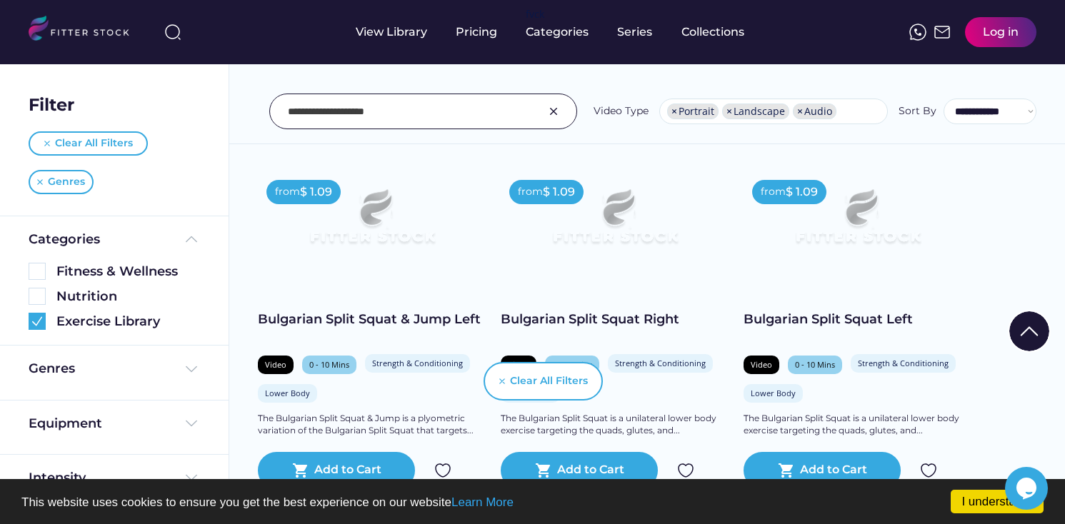
click at [377, 118] on input "input" at bounding box center [405, 111] width 235 height 30
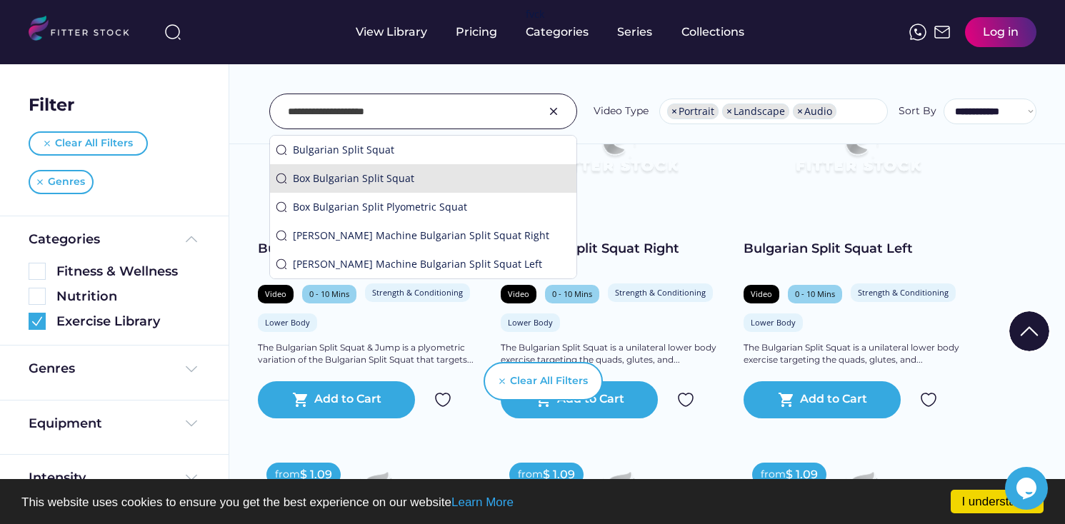
scroll to position [705, 0]
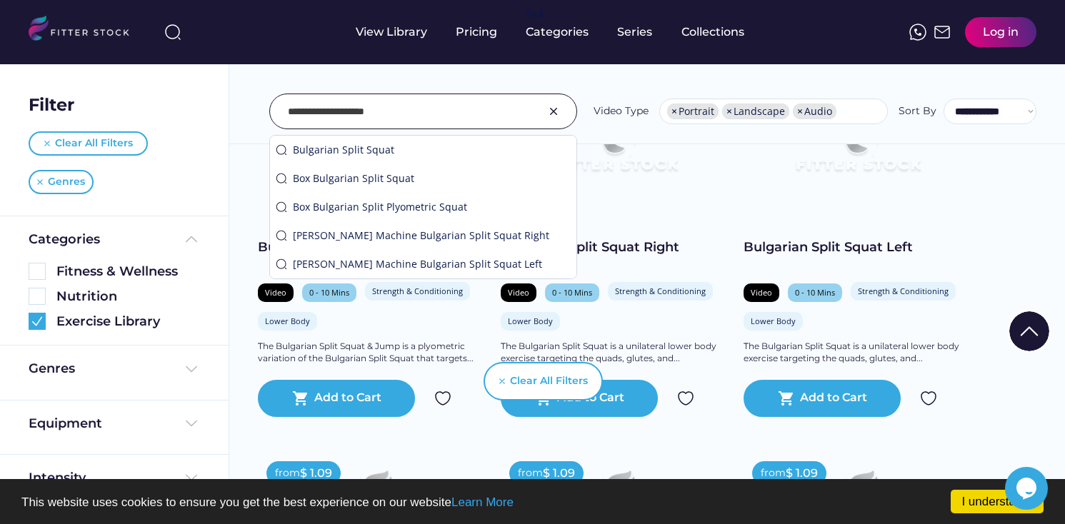
drag, startPoint x: 356, startPoint y: 110, endPoint x: 263, endPoint y: 99, distance: 92.7
click at [263, 99] on div "**********" at bounding box center [647, 112] width 778 height 36
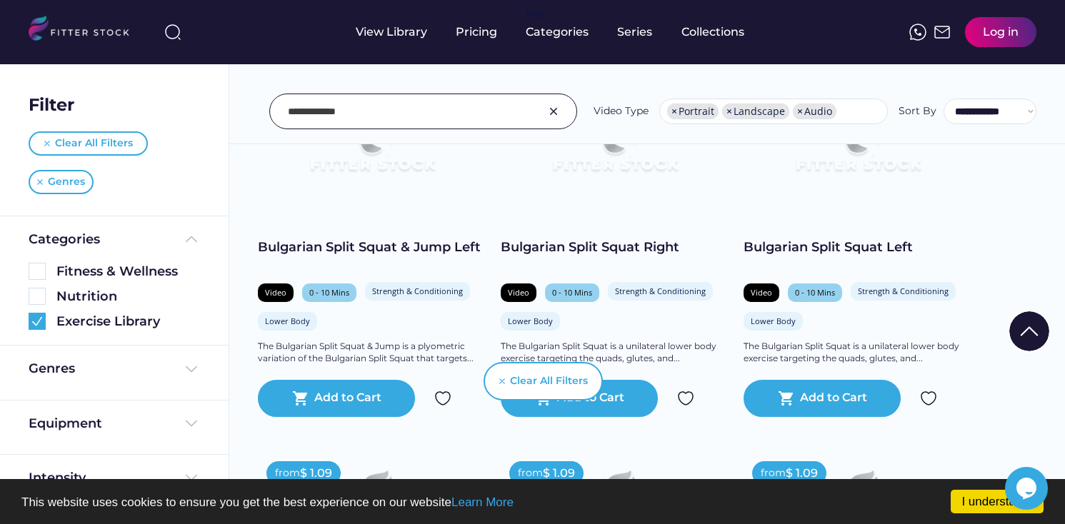
type input "**********"
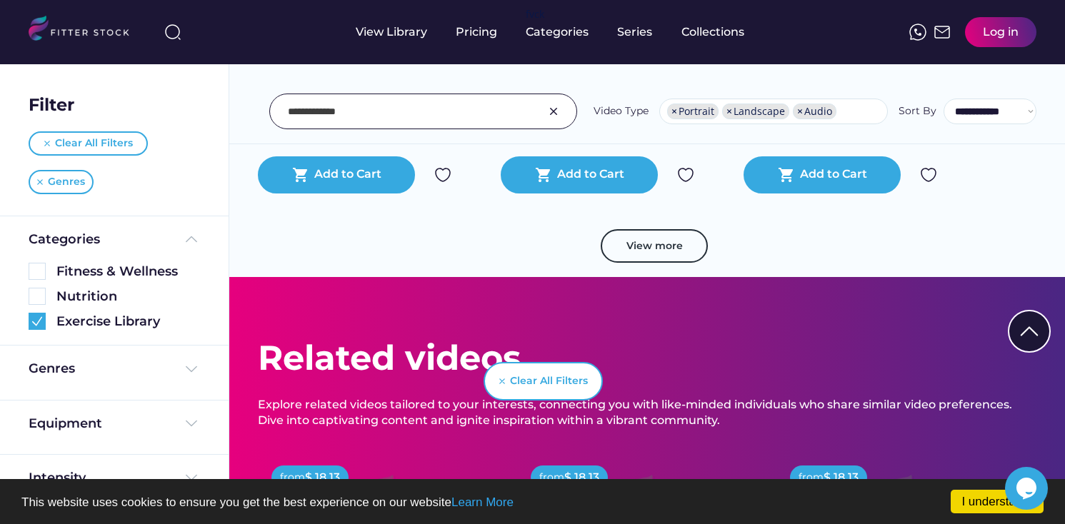
scroll to position [2700, 0]
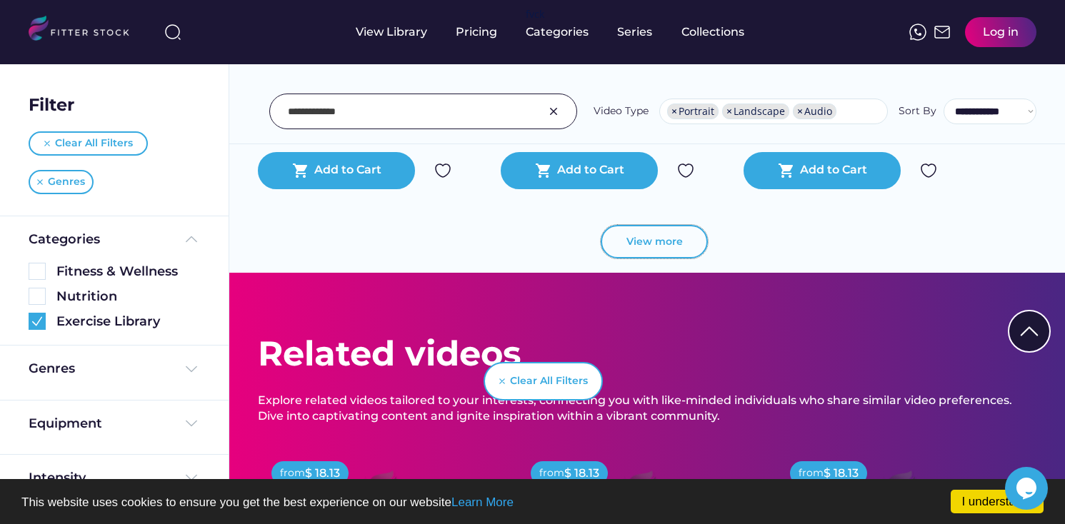
click at [641, 256] on button "View more" at bounding box center [653, 242] width 107 height 34
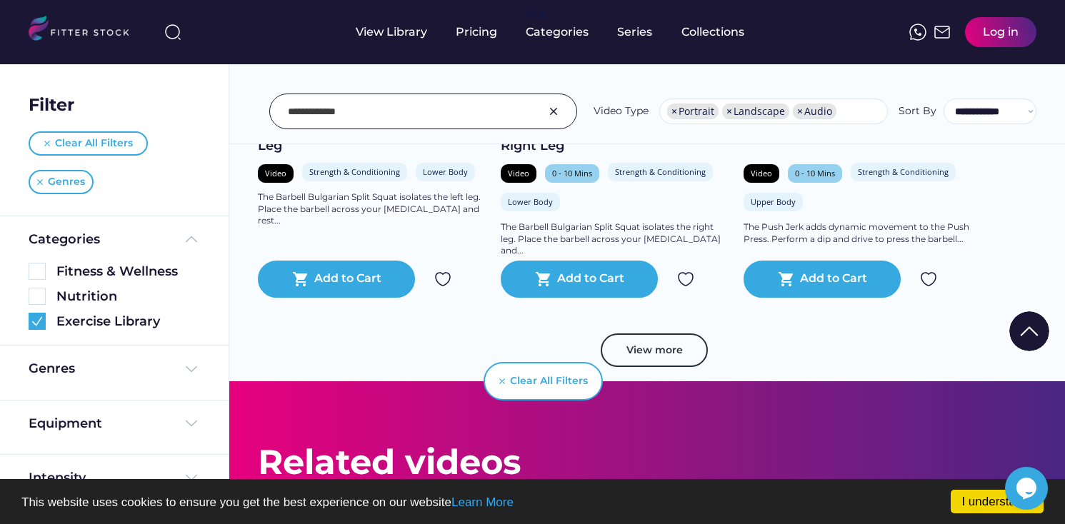
scroll to position [5070, 0]
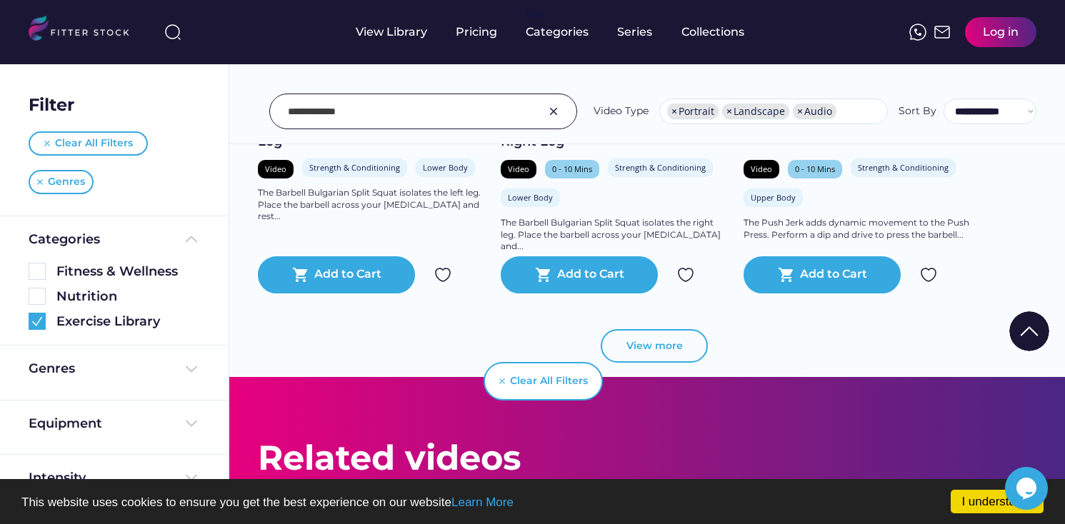
click at [688, 343] on button "View more" at bounding box center [653, 346] width 107 height 34
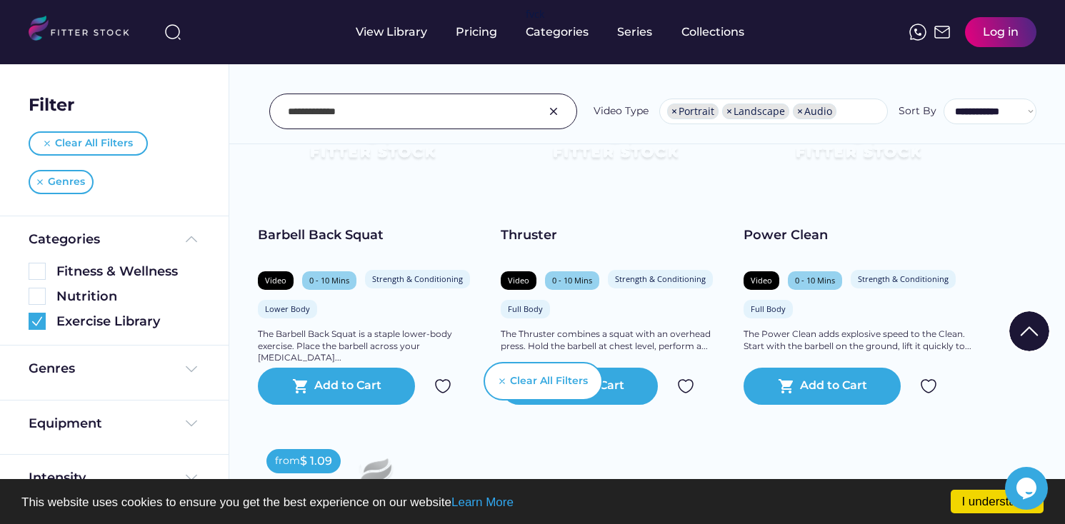
scroll to position [5665, 0]
